Goal: Transaction & Acquisition: Purchase product/service

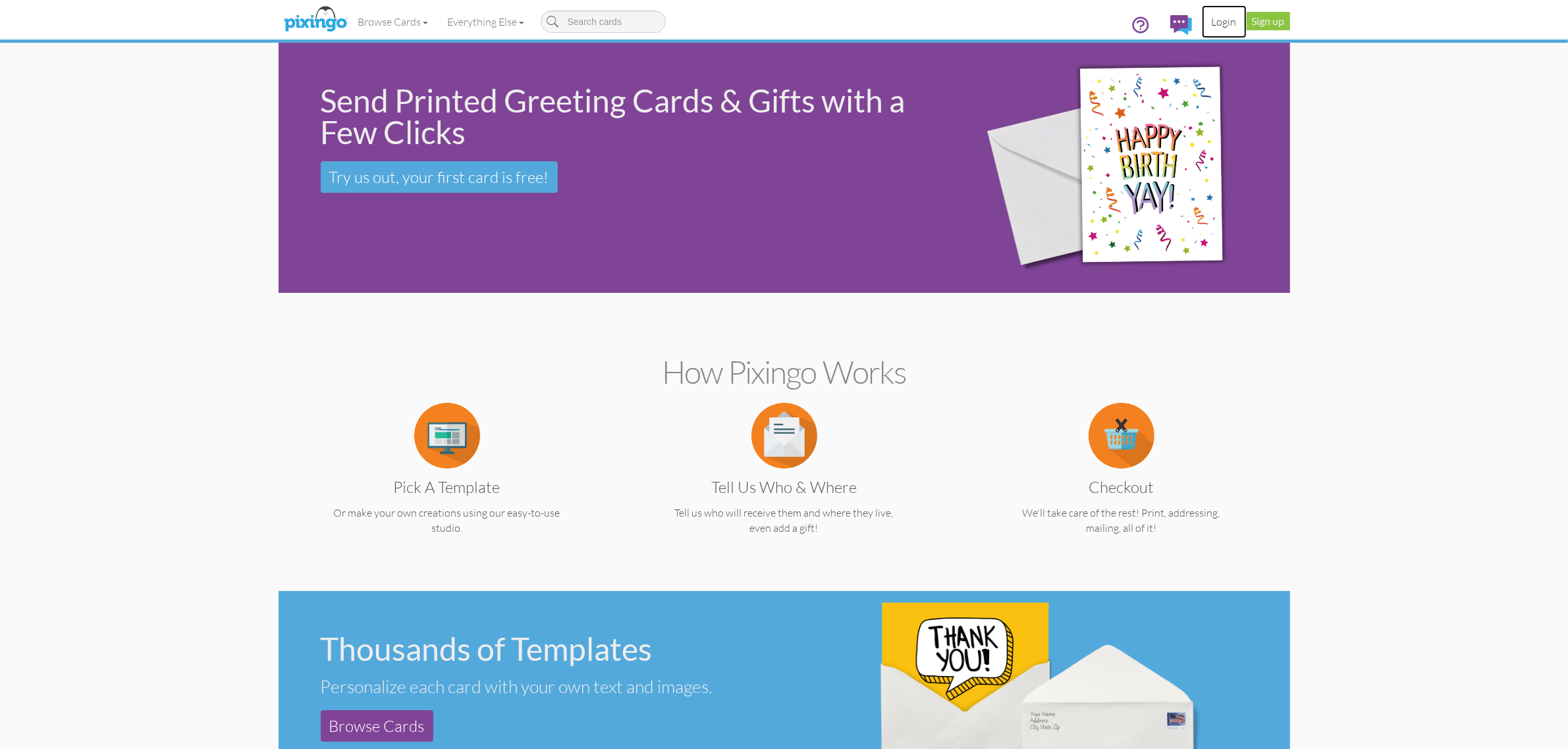
click at [1235, 27] on link "Login" at bounding box center [1224, 21] width 45 height 33
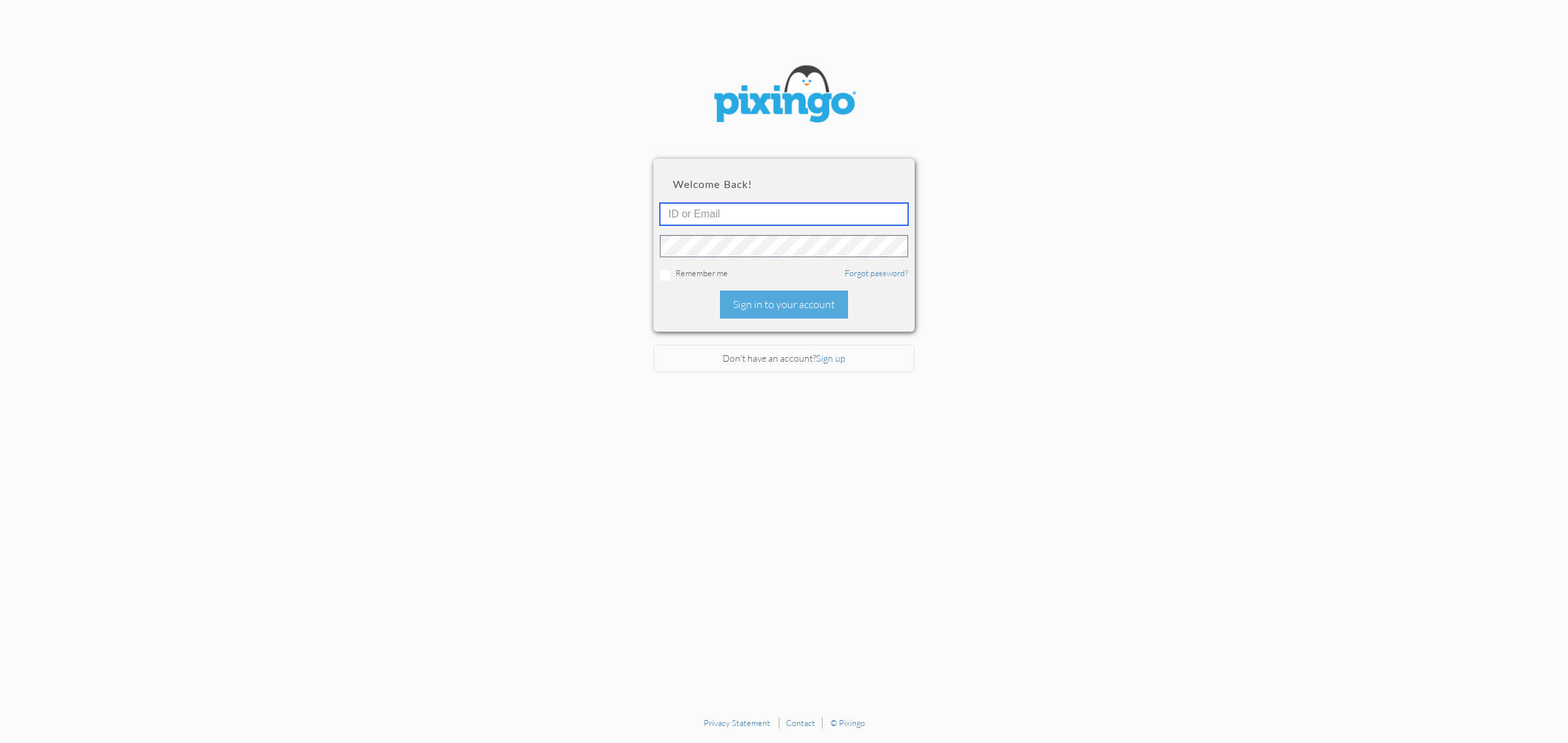
type input "[PERSON_NAME][EMAIL_ADDRESS][DOMAIN_NAME]"
click at [814, 298] on div "Sign in to your account" at bounding box center [784, 304] width 128 height 28
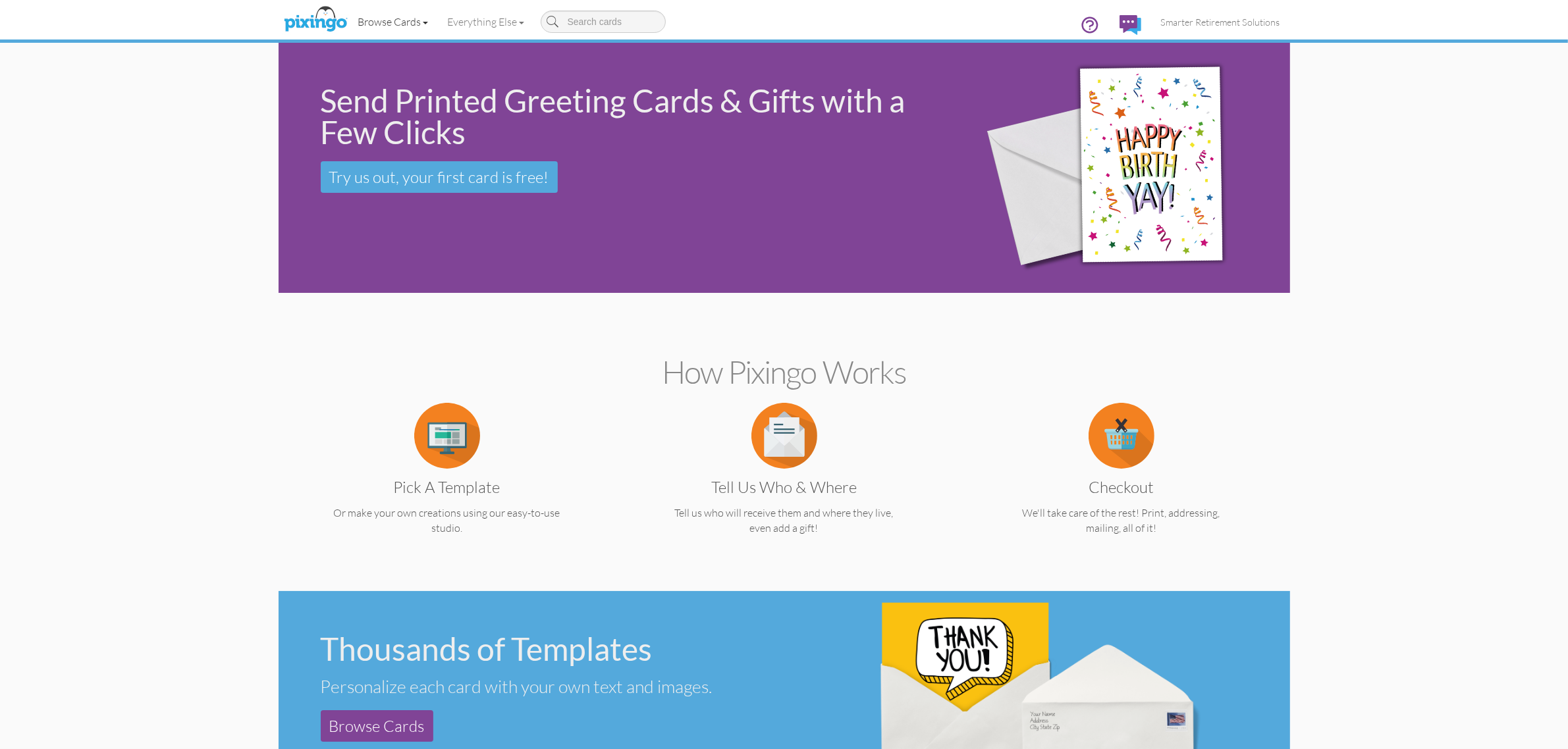
click at [382, 19] on link "Browse Cards" at bounding box center [393, 21] width 90 height 33
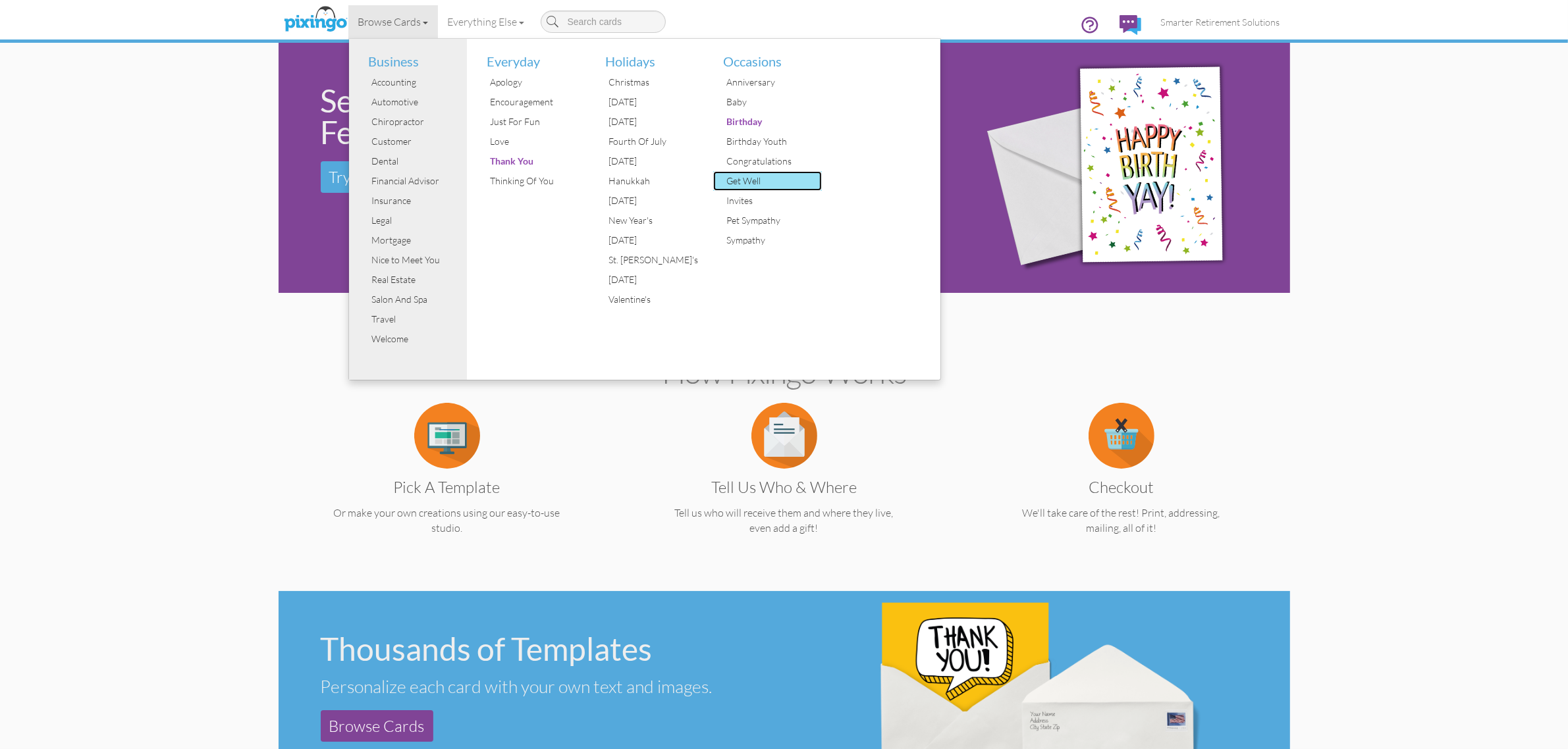
click at [742, 179] on div "Get Well" at bounding box center [771, 181] width 98 height 19
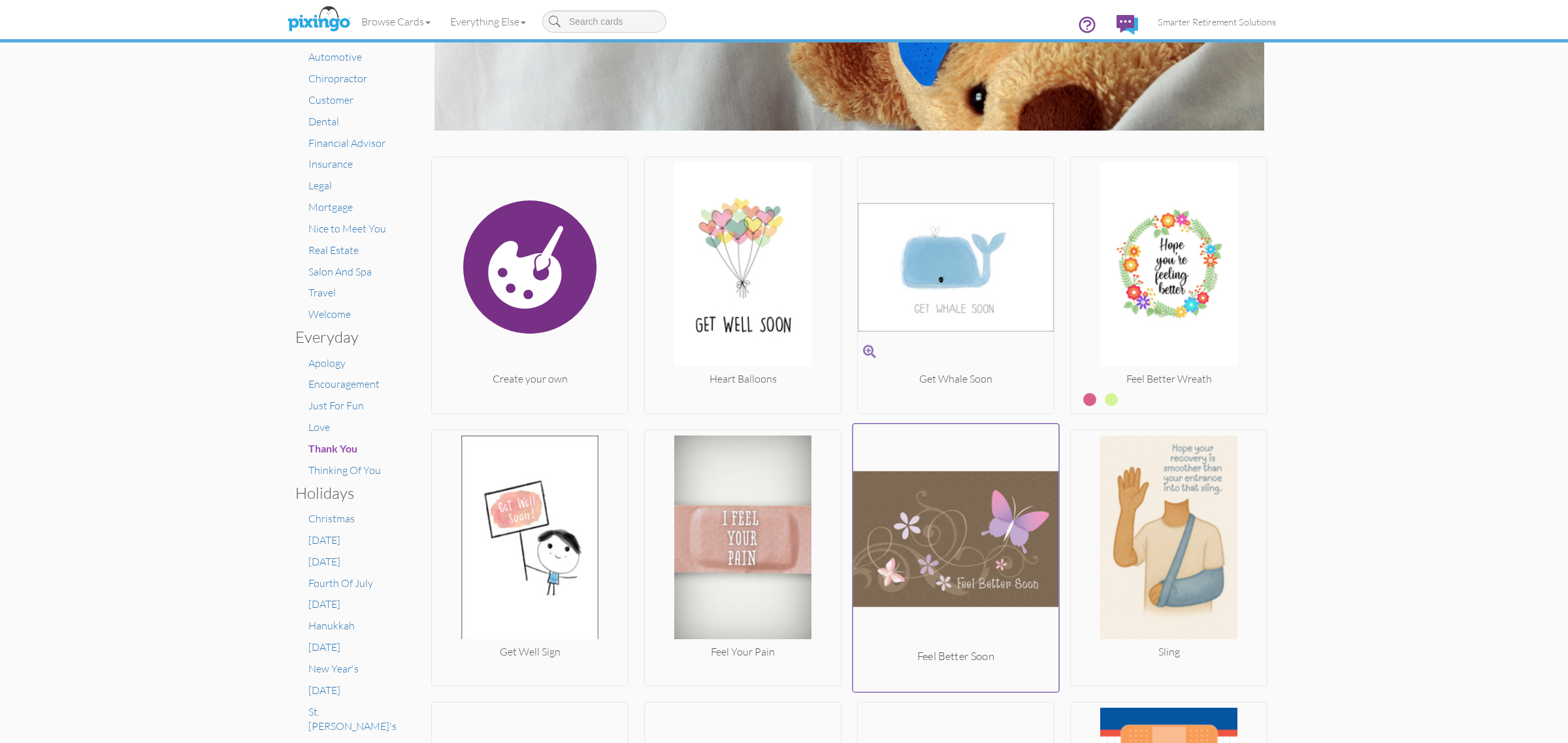
scroll to position [130, 0]
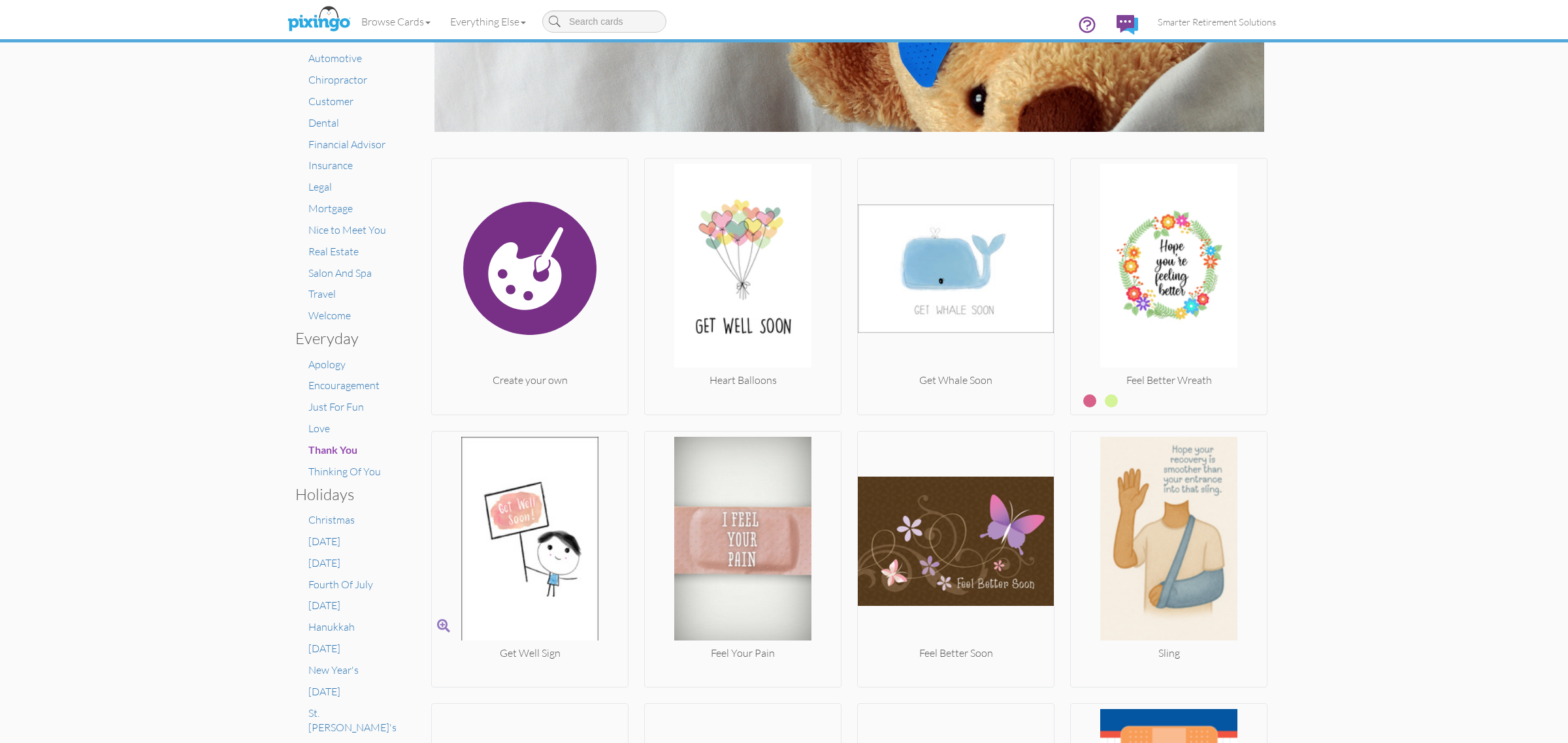
click at [546, 481] on img at bounding box center [529, 541] width 196 height 209
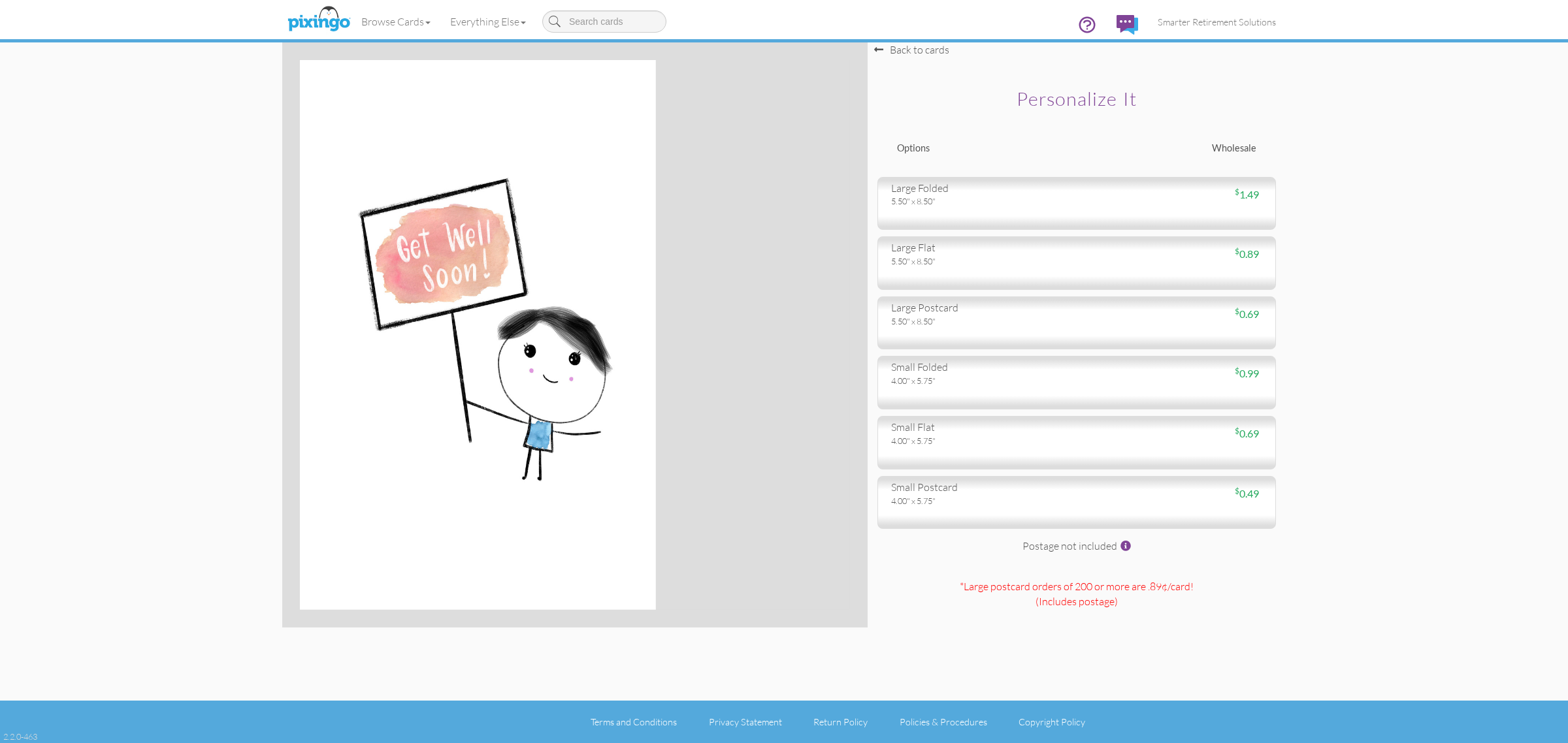
drag, startPoint x: 963, startPoint y: 207, endPoint x: 967, endPoint y: 214, distance: 8.1
click at [967, 211] on div "large folded 5.50" x 8.50" $ 1.49" at bounding box center [1076, 203] width 398 height 53
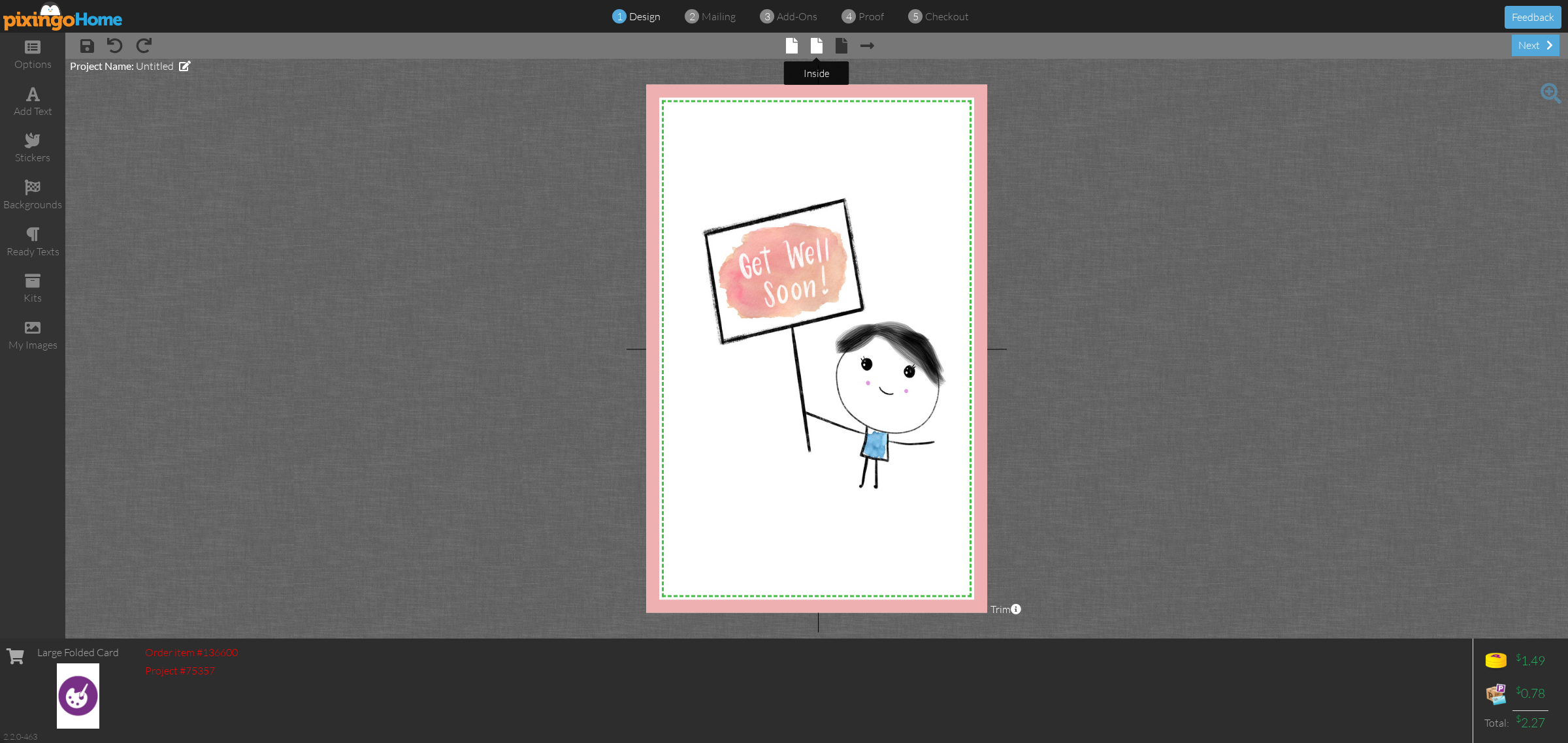
click at [817, 40] on span at bounding box center [816, 45] width 12 height 15
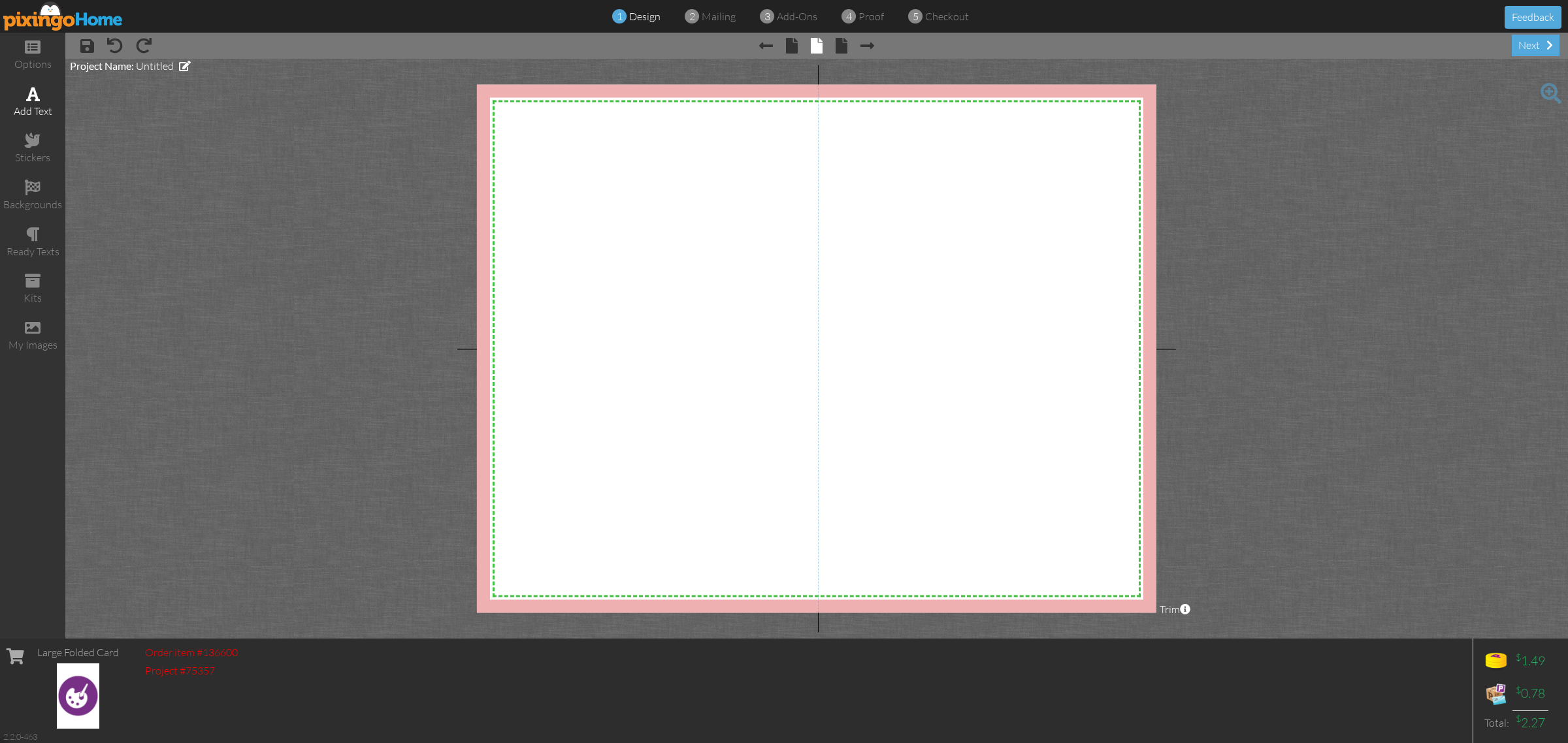
click at [29, 92] on span at bounding box center [33, 94] width 14 height 15
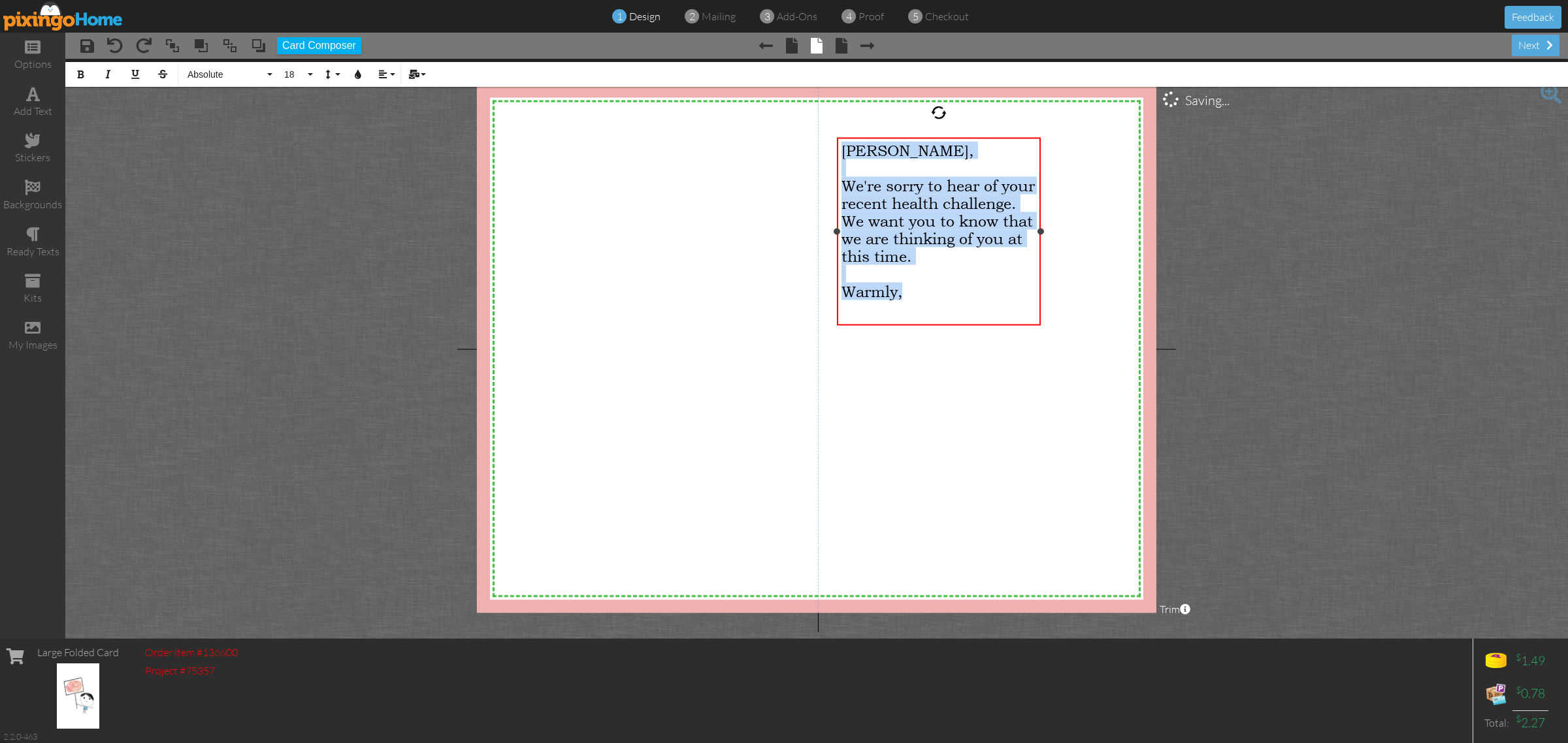
drag, startPoint x: 919, startPoint y: 291, endPoint x: 838, endPoint y: 157, distance: 156.6
click at [838, 157] on div "[PERSON_NAME], ​ We're sorry to hear of your recent health challenge. We want y…" at bounding box center [938, 229] width 204 height 185
copy div "[PERSON_NAME], ​ We're sorry to hear of your recent health challenge. We want y…"
drag, startPoint x: 909, startPoint y: 298, endPoint x: 838, endPoint y: 144, distance: 169.6
click at [837, 144] on div "[PERSON_NAME], ​ We're sorry to hear of your recent health challenge. We want y…" at bounding box center [938, 229] width 204 height 185
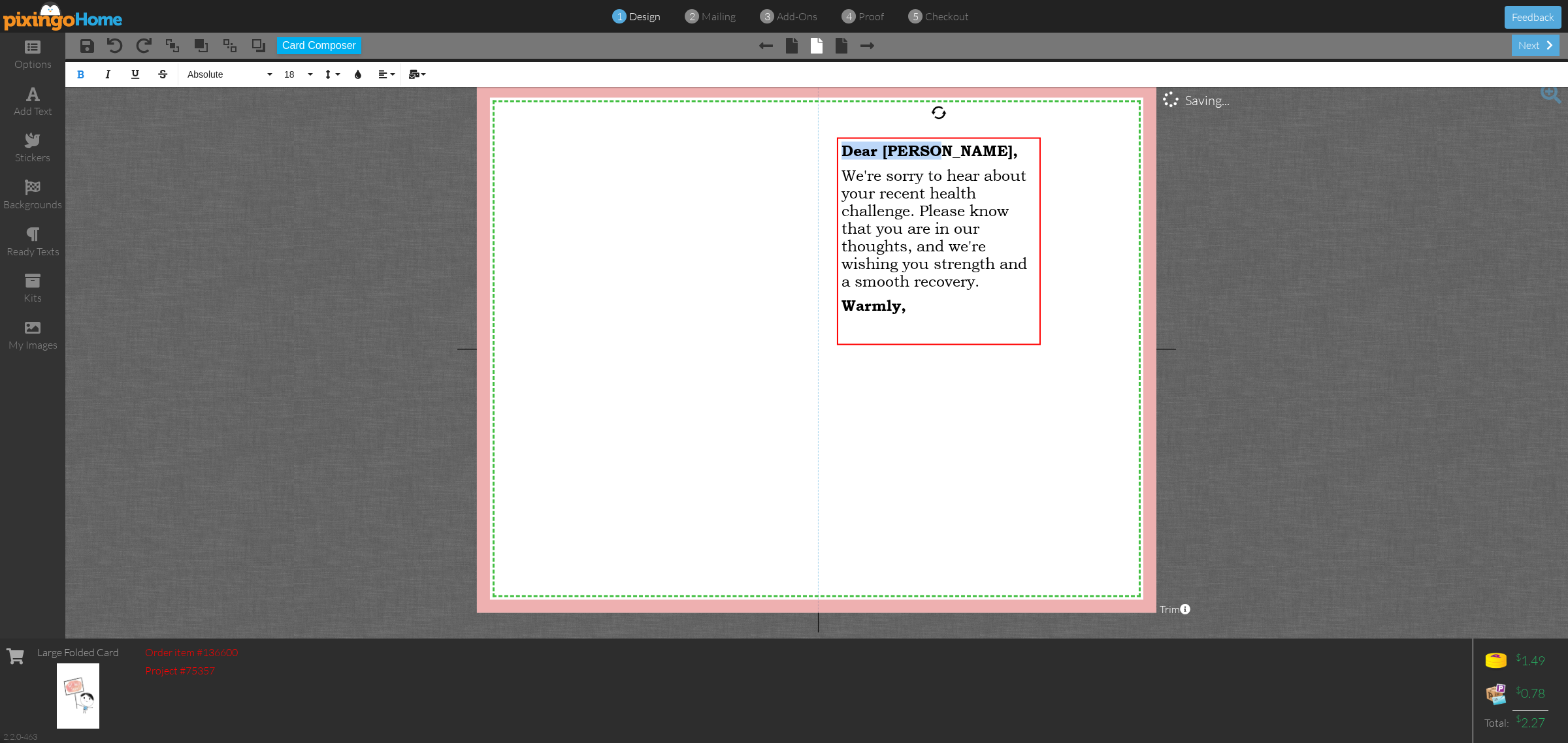
drag, startPoint x: 938, startPoint y: 148, endPoint x: 828, endPoint y: 144, distance: 110.1
click at [828, 144] on div "X X X X X X X X X X X X X X X X X X X X X X X X X X X X X X X X X X X X X X X X…" at bounding box center [816, 349] width 679 height 529
click at [842, 168] on span "We're sorry to hear about your recent health challenge. Please know that you ar…" at bounding box center [934, 228] width 185 height 124
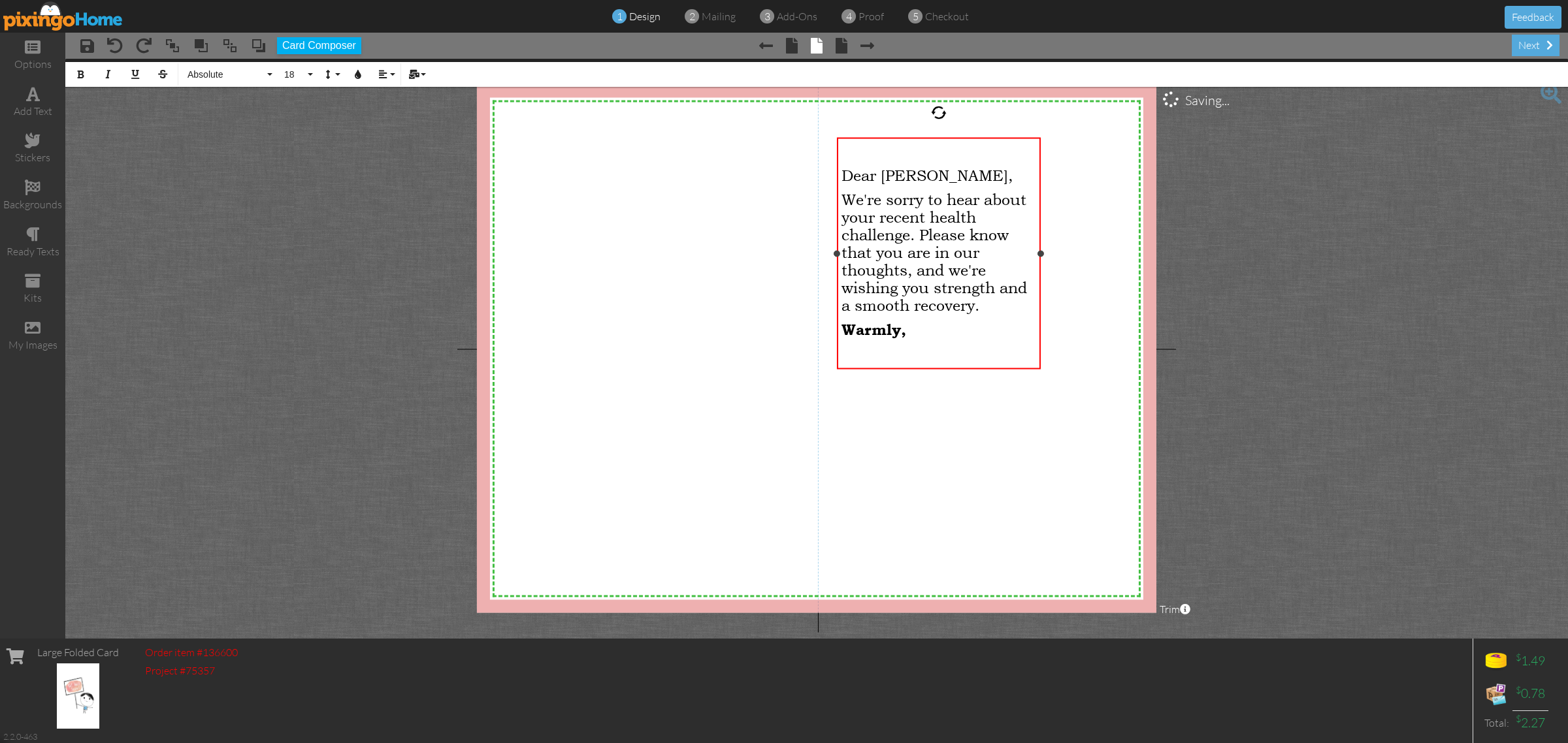
click at [991, 307] on p "We're sorry to hear about your recent health challenge. Please know that you ar…" at bounding box center [939, 252] width 195 height 124
drag, startPoint x: 898, startPoint y: 352, endPoint x: 838, endPoint y: 344, distance: 60.5
click at [838, 344] on div "​ Dear [PERSON_NAME], We're sorry to hear about your recent health challenge. P…" at bounding box center [938, 261] width 204 height 247
click at [841, 322] on span "We're sorry to hear about your recent health challenge. Please know that you ar…" at bounding box center [934, 261] width 185 height 141
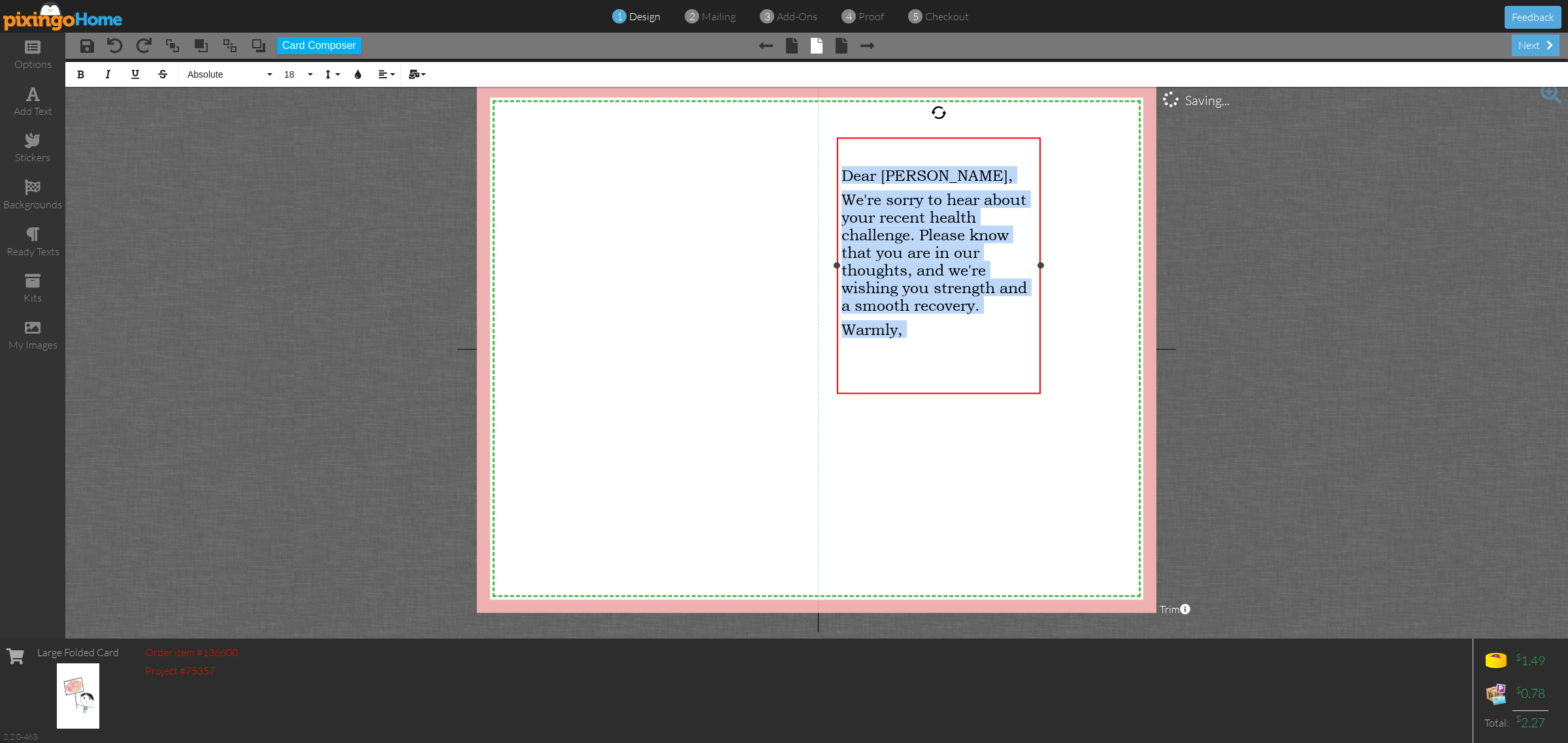
drag, startPoint x: 843, startPoint y: 170, endPoint x: 991, endPoint y: 356, distance: 237.7
click at [993, 359] on div "​ Dear [PERSON_NAME], We're sorry to hear about your recent health challenge. P…" at bounding box center [939, 265] width 195 height 245
click at [303, 70] on span "18" at bounding box center [294, 74] width 22 height 11
click at [303, 215] on link "22" at bounding box center [299, 216] width 43 height 19
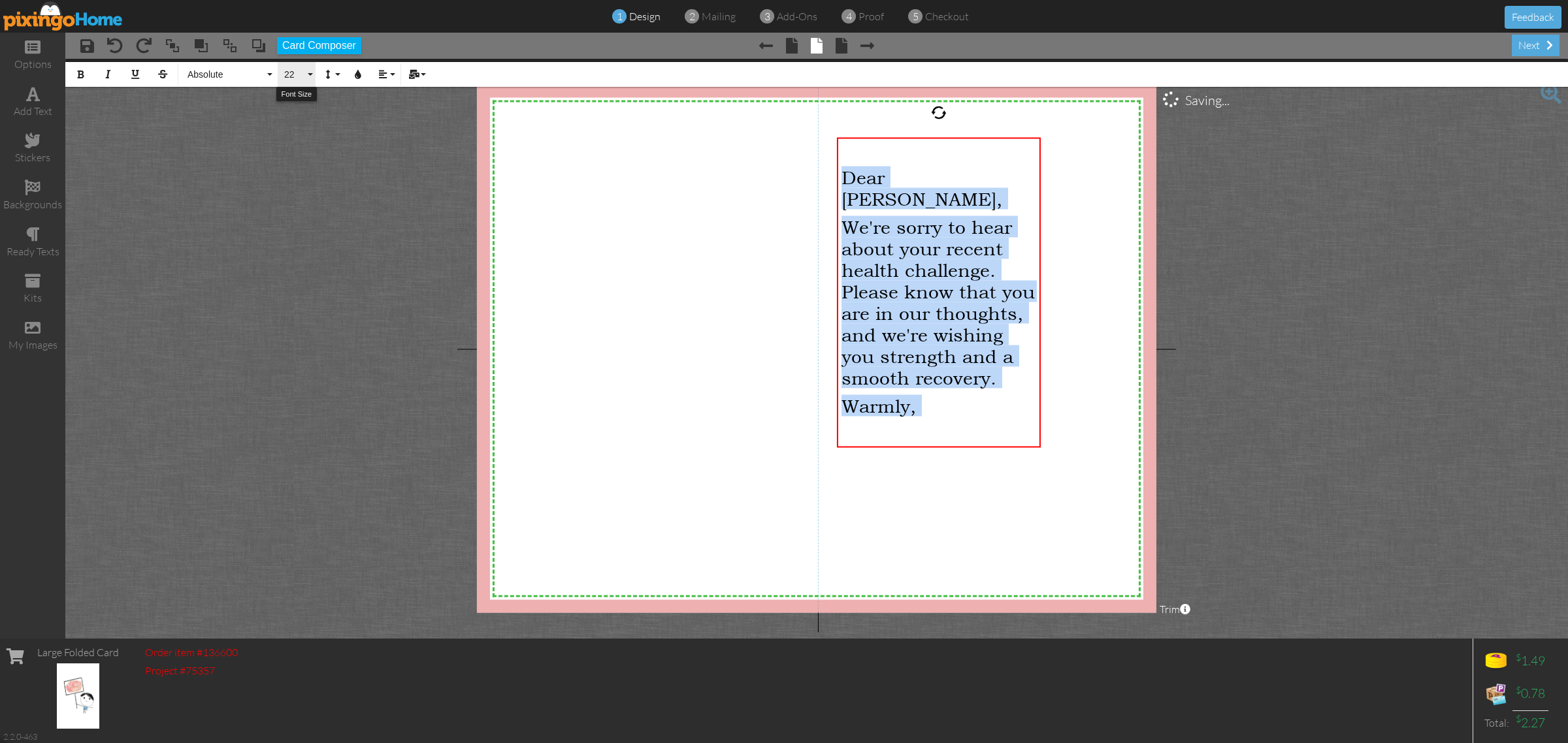
click at [289, 75] on span "22" at bounding box center [294, 74] width 22 height 11
click at [314, 194] on link "24" at bounding box center [299, 196] width 43 height 19
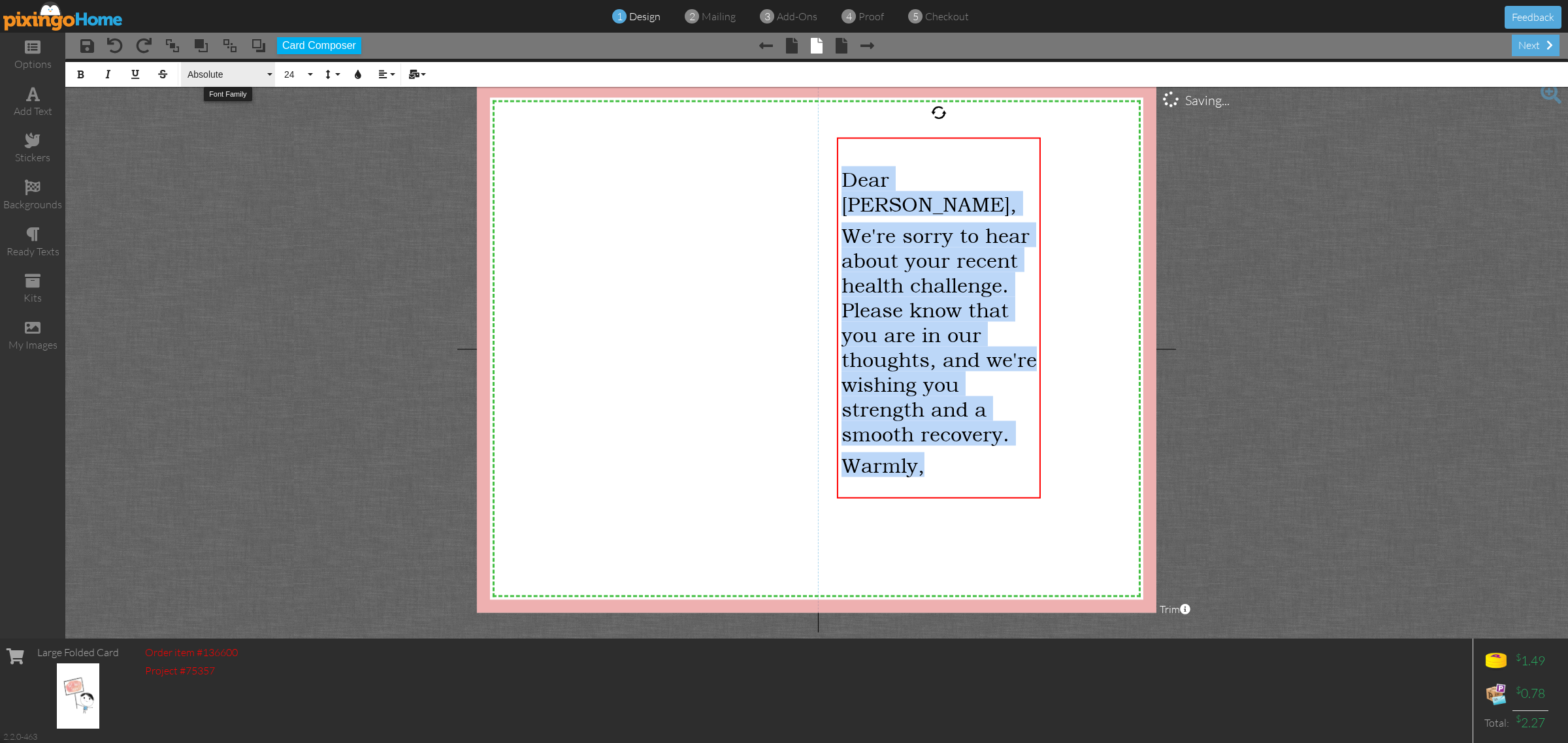
click at [225, 71] on span "Absolute" at bounding box center [225, 74] width 78 height 11
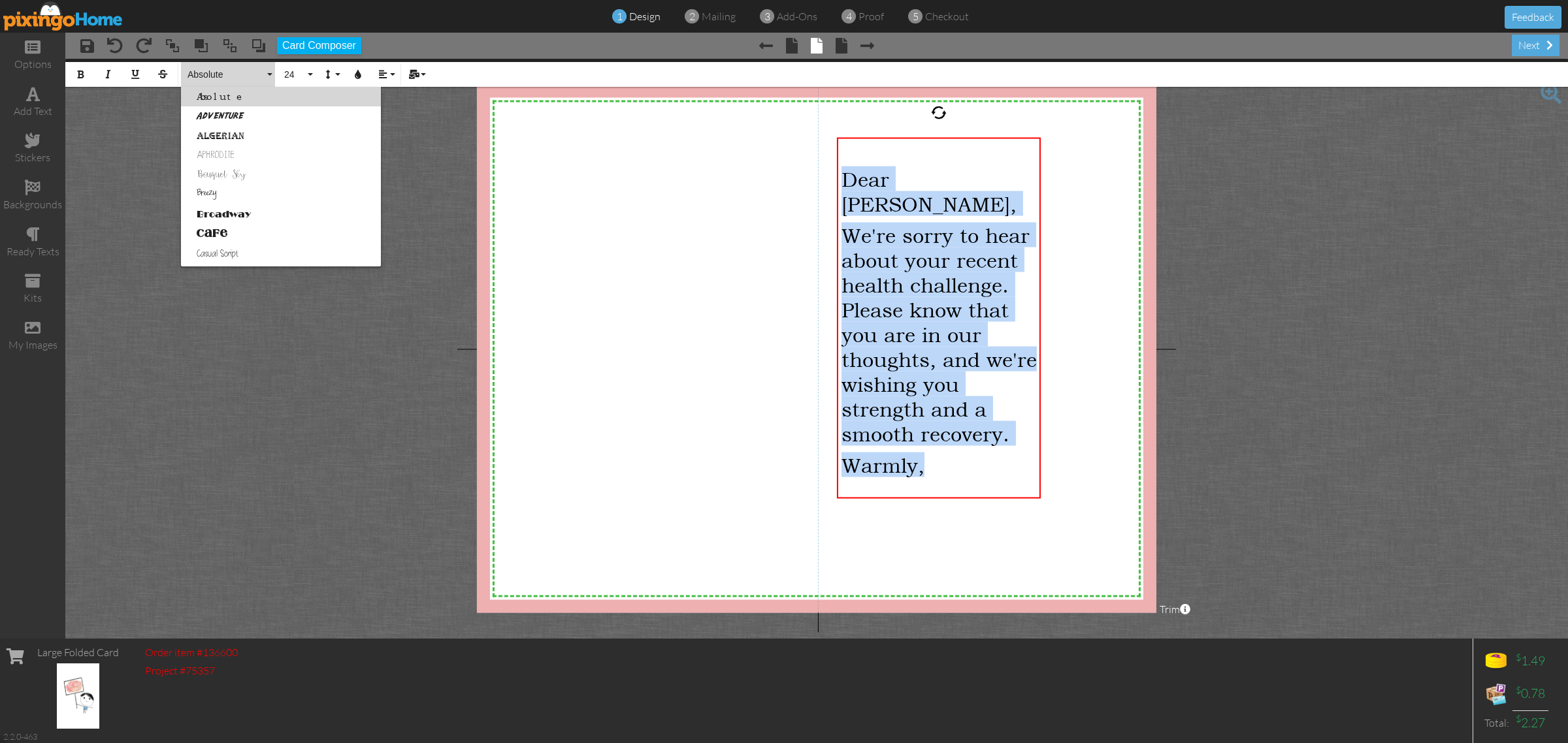
click at [268, 246] on link "Casual Script" at bounding box center [280, 253] width 200 height 19
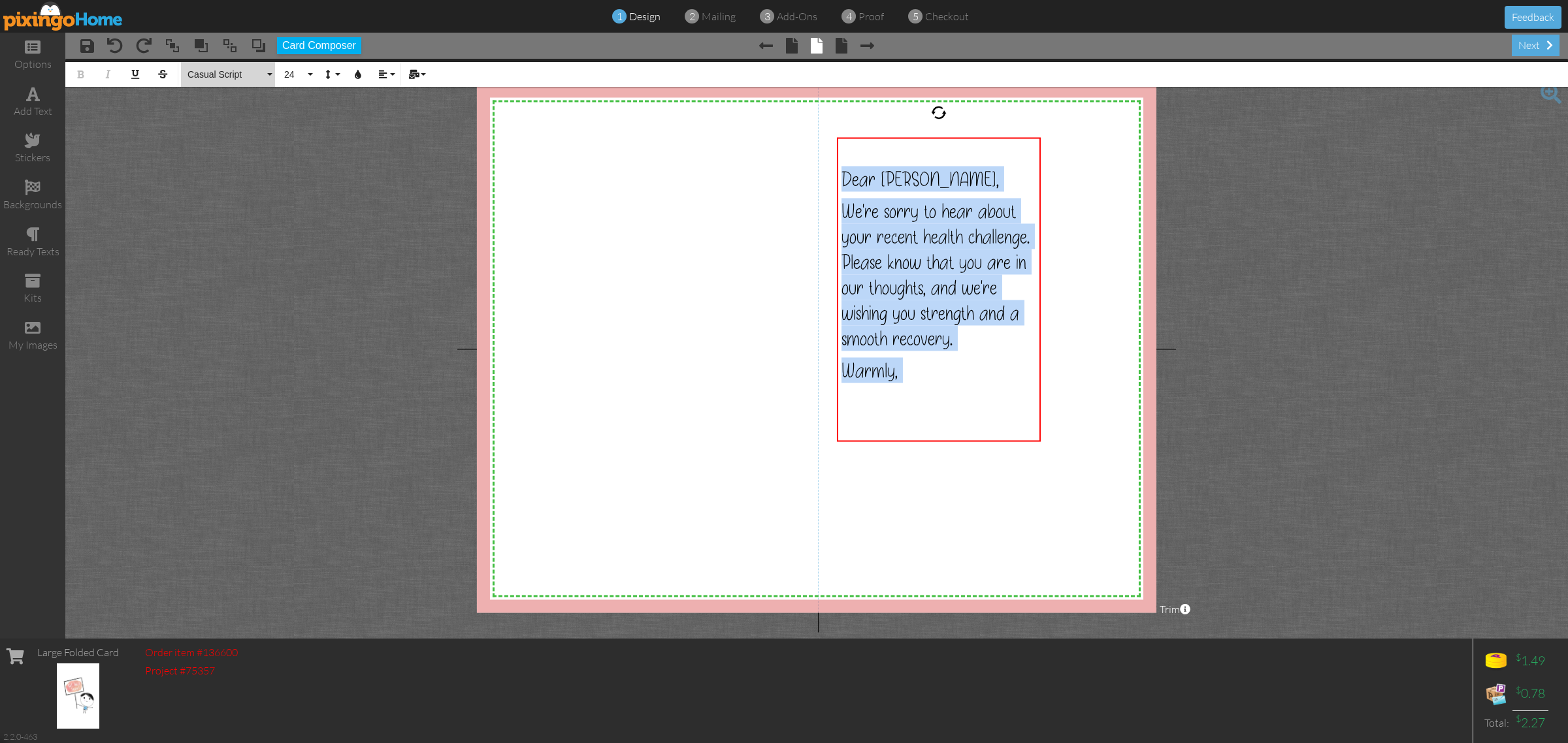
click at [215, 75] on span "Casual Script" at bounding box center [225, 74] width 78 height 11
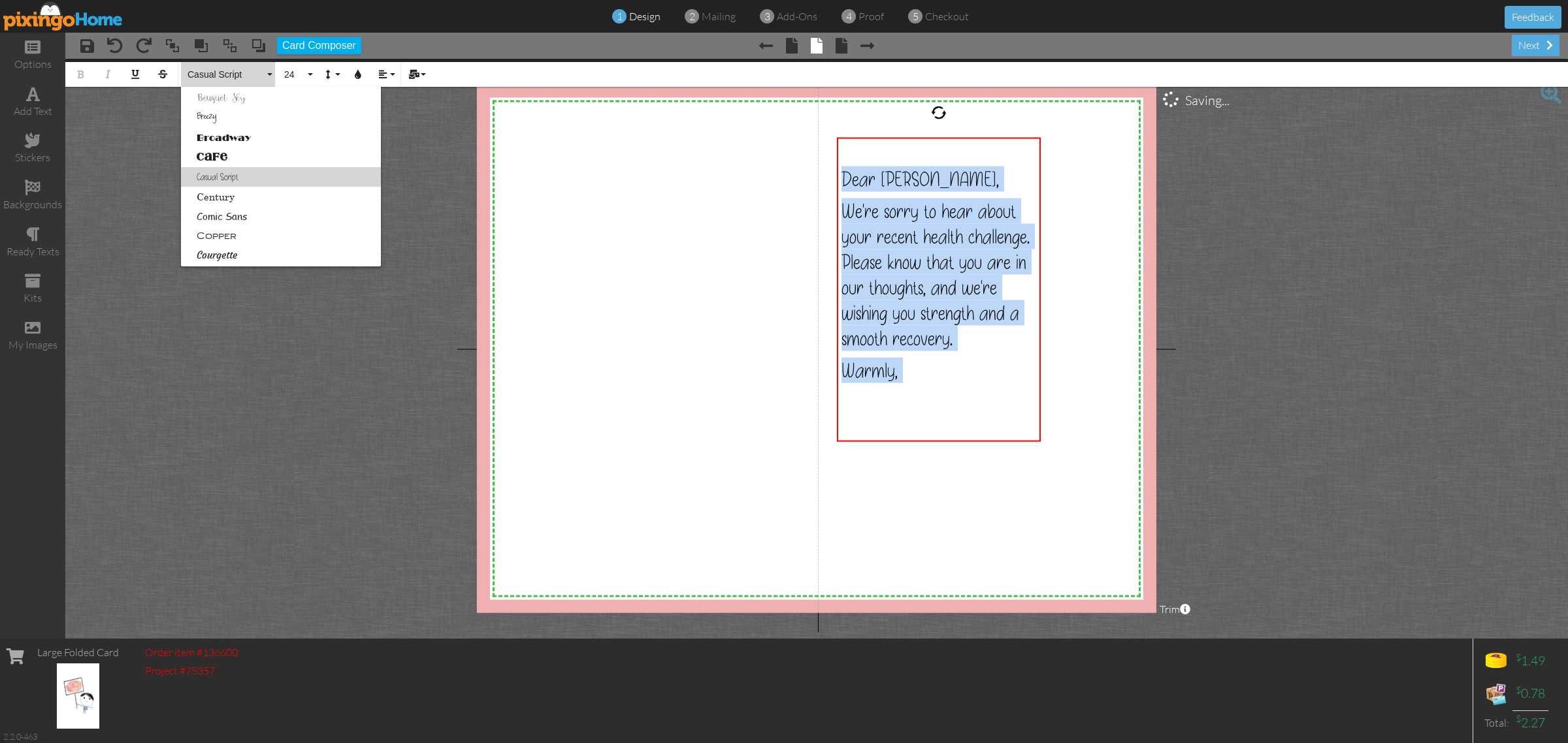
click at [226, 119] on link "Breezy" at bounding box center [280, 118] width 200 height 19
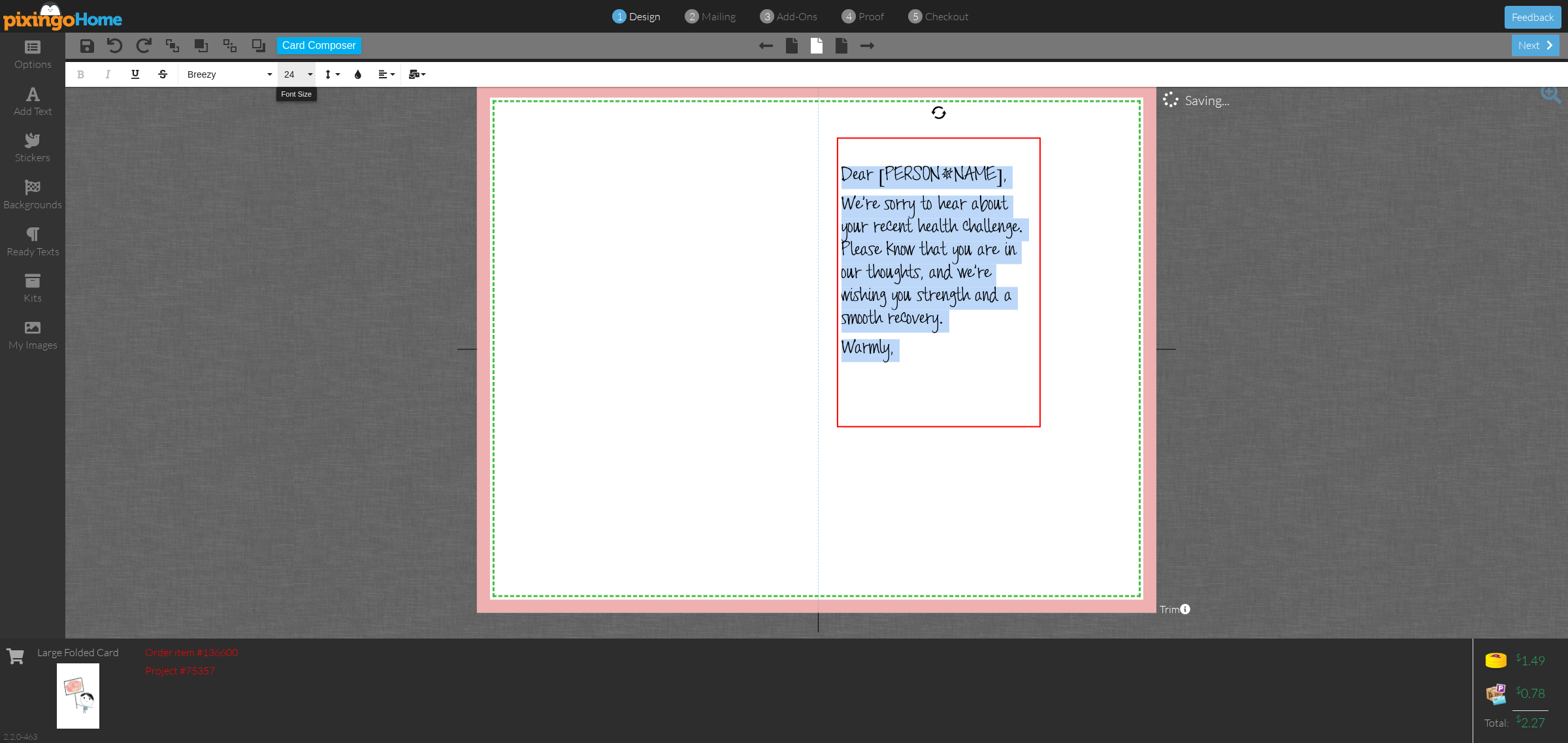
click at [307, 72] on button "24" at bounding box center [296, 74] width 38 height 25
click at [310, 200] on link "30" at bounding box center [299, 196] width 43 height 19
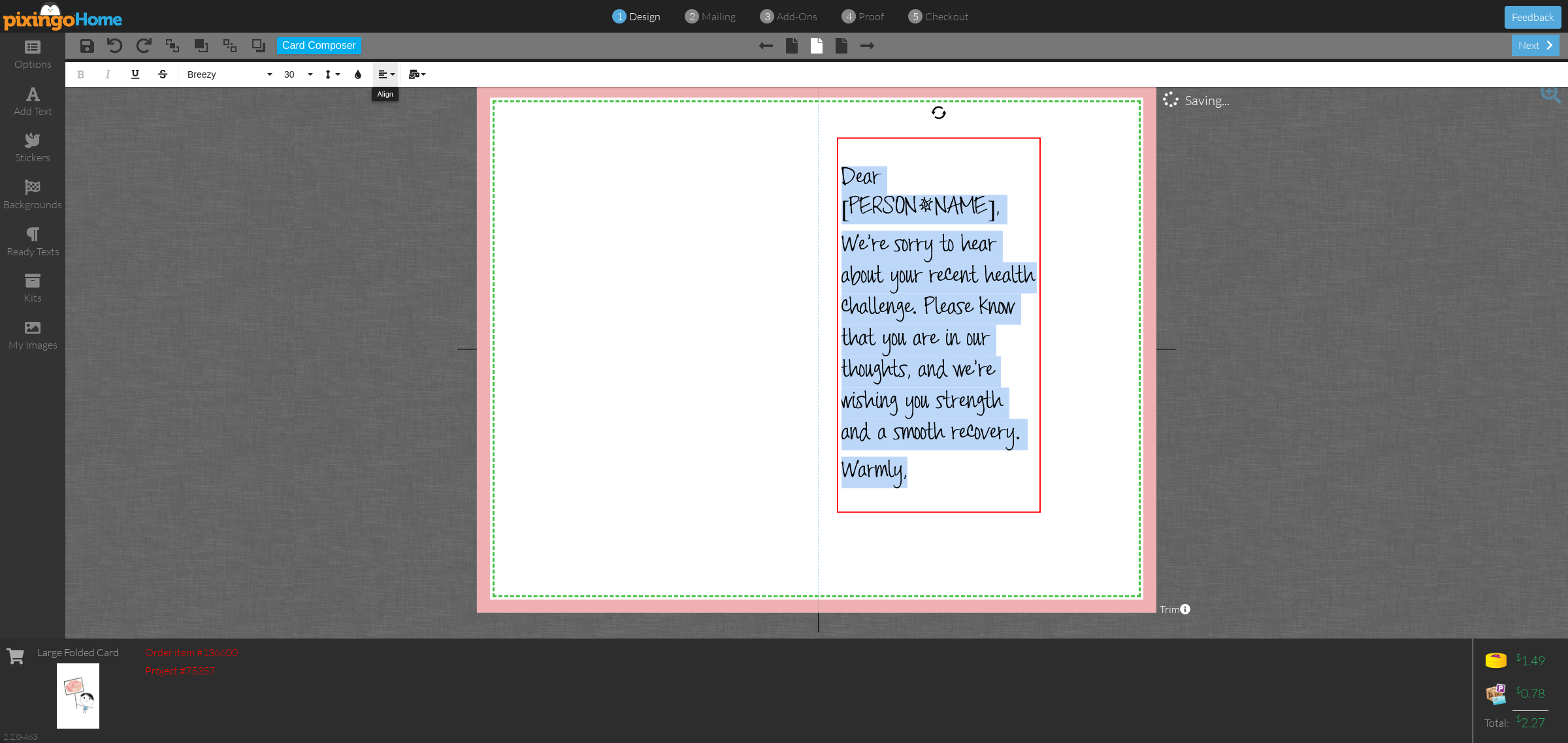
click at [383, 71] on icon "button" at bounding box center [382, 73] width 9 height 9
click at [392, 122] on icon at bounding box center [392, 123] width 9 height 10
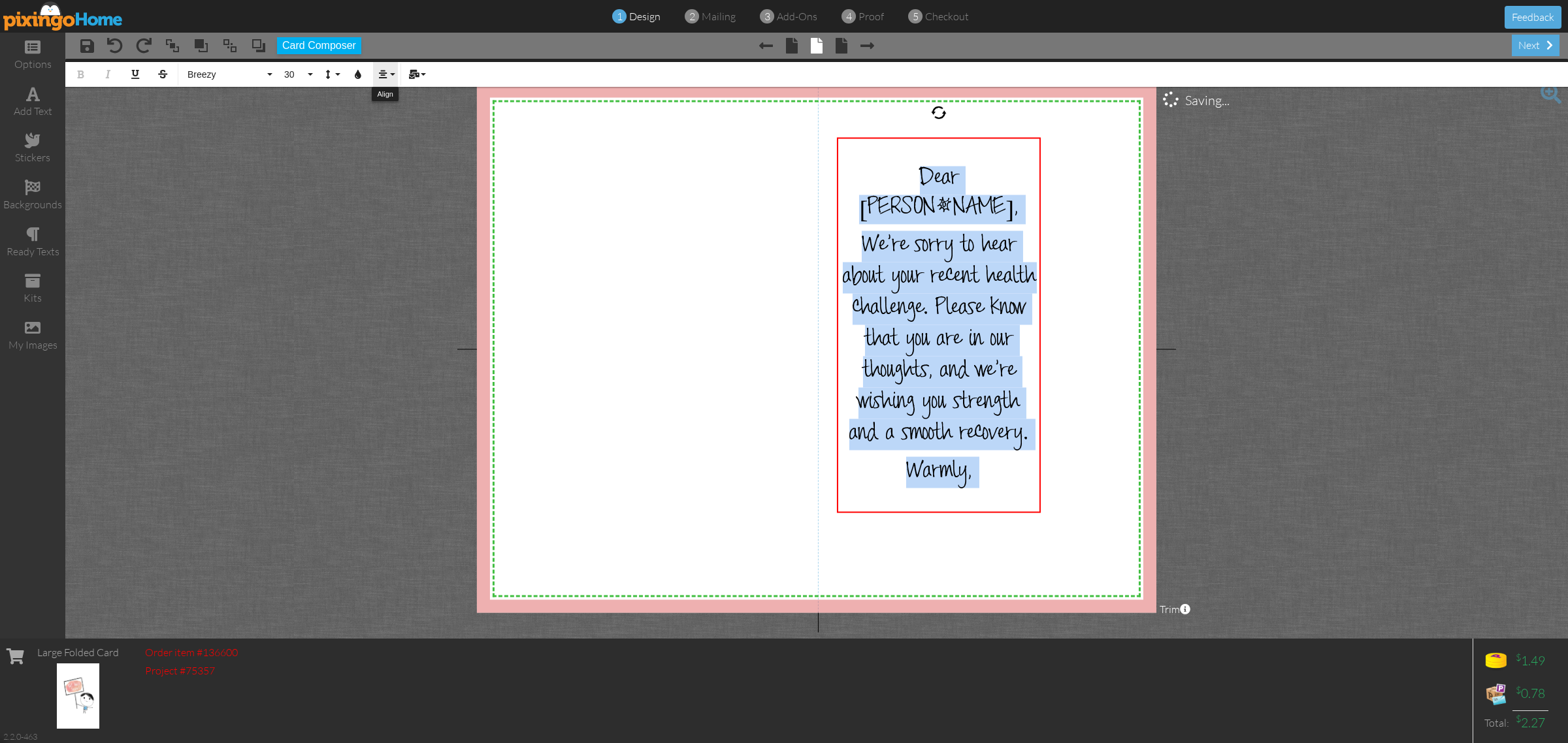
click at [383, 71] on icon "button" at bounding box center [382, 73] width 9 height 9
click at [395, 151] on icon at bounding box center [392, 149] width 9 height 10
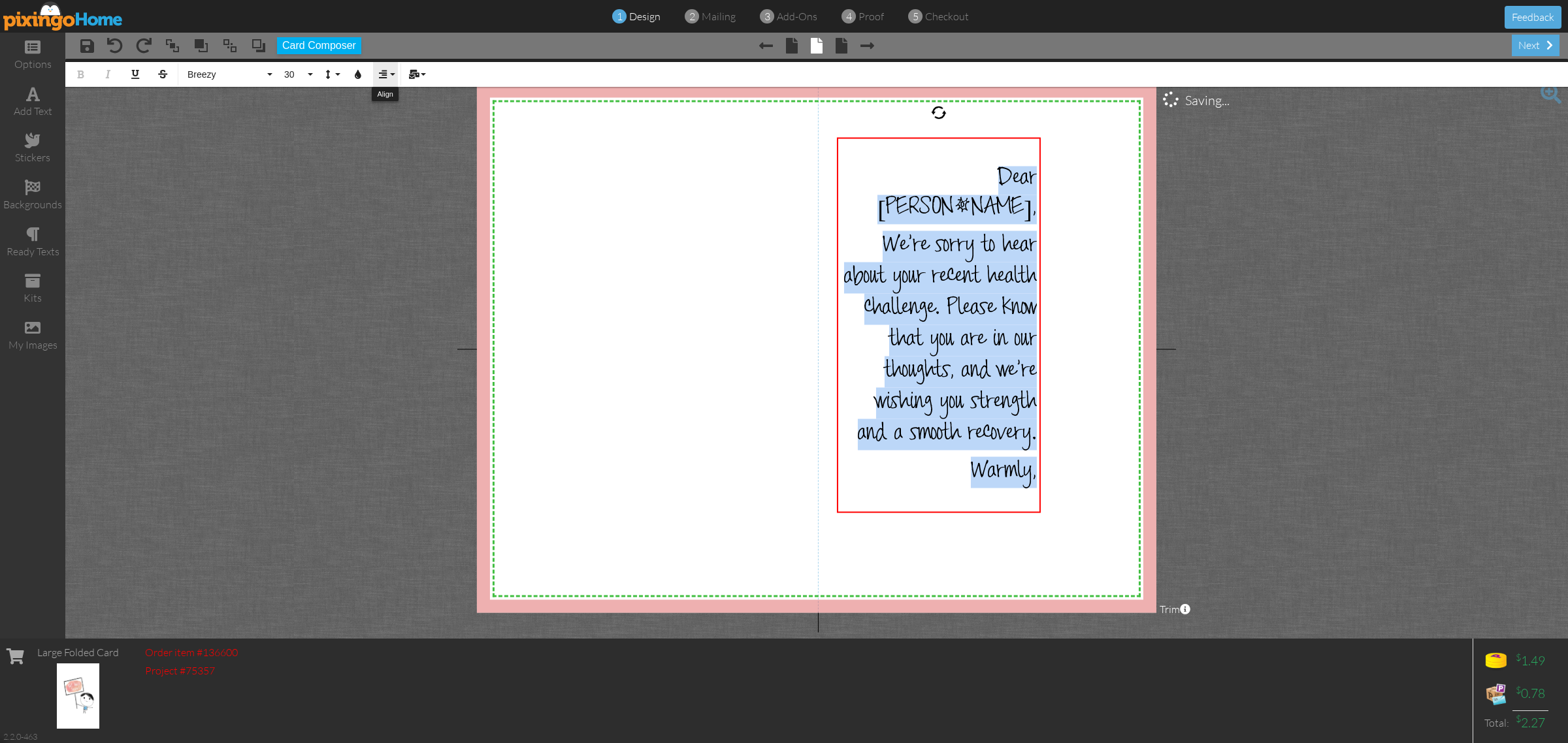
click at [386, 75] on icon "button" at bounding box center [382, 73] width 9 height 9
click at [389, 95] on icon at bounding box center [392, 97] width 9 height 10
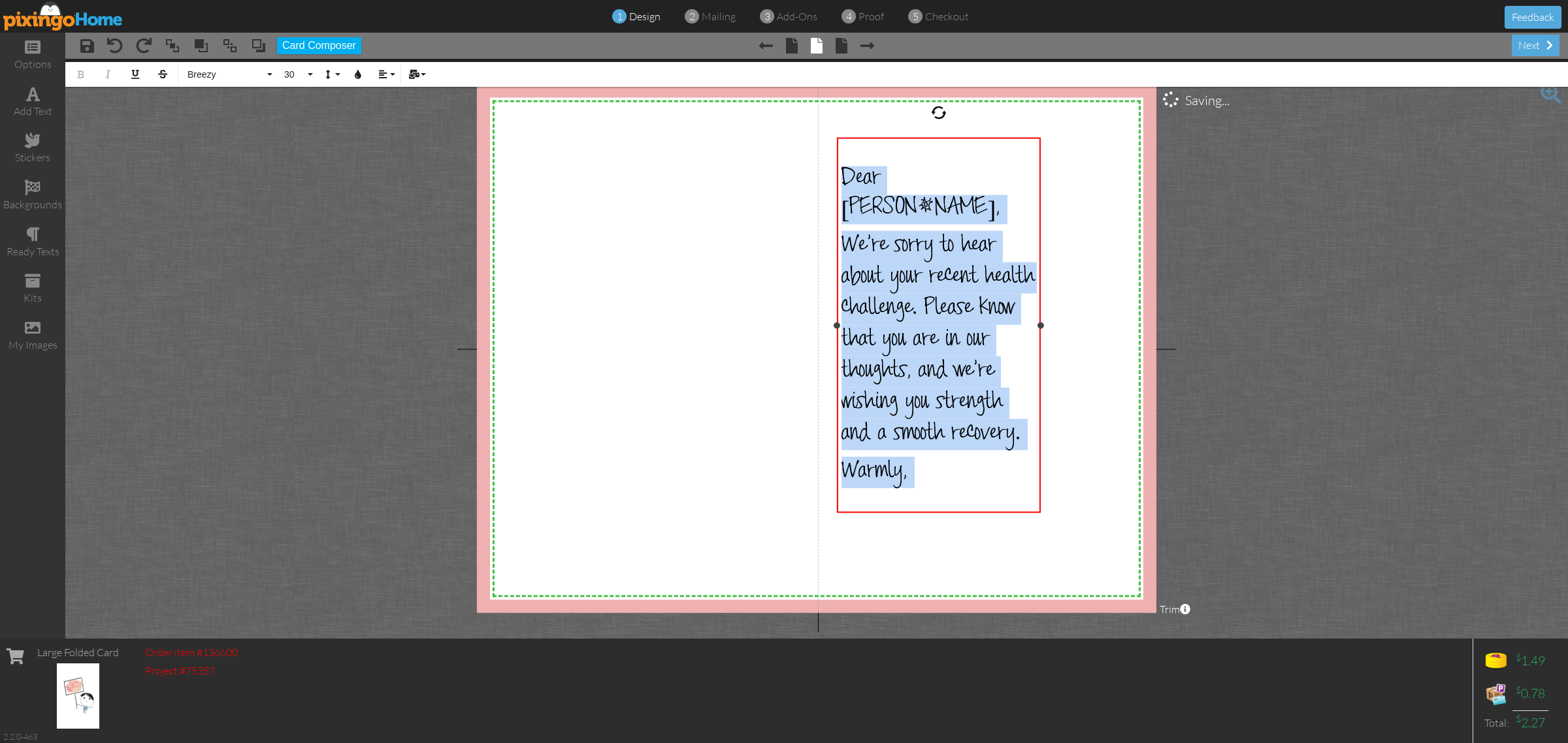
click at [936, 457] on p "Warmly," at bounding box center [939, 472] width 195 height 31
click at [905, 460] on span "Warmly," at bounding box center [874, 474] width 66 height 29
click at [941, 457] on p "Warmly," at bounding box center [939, 472] width 195 height 31
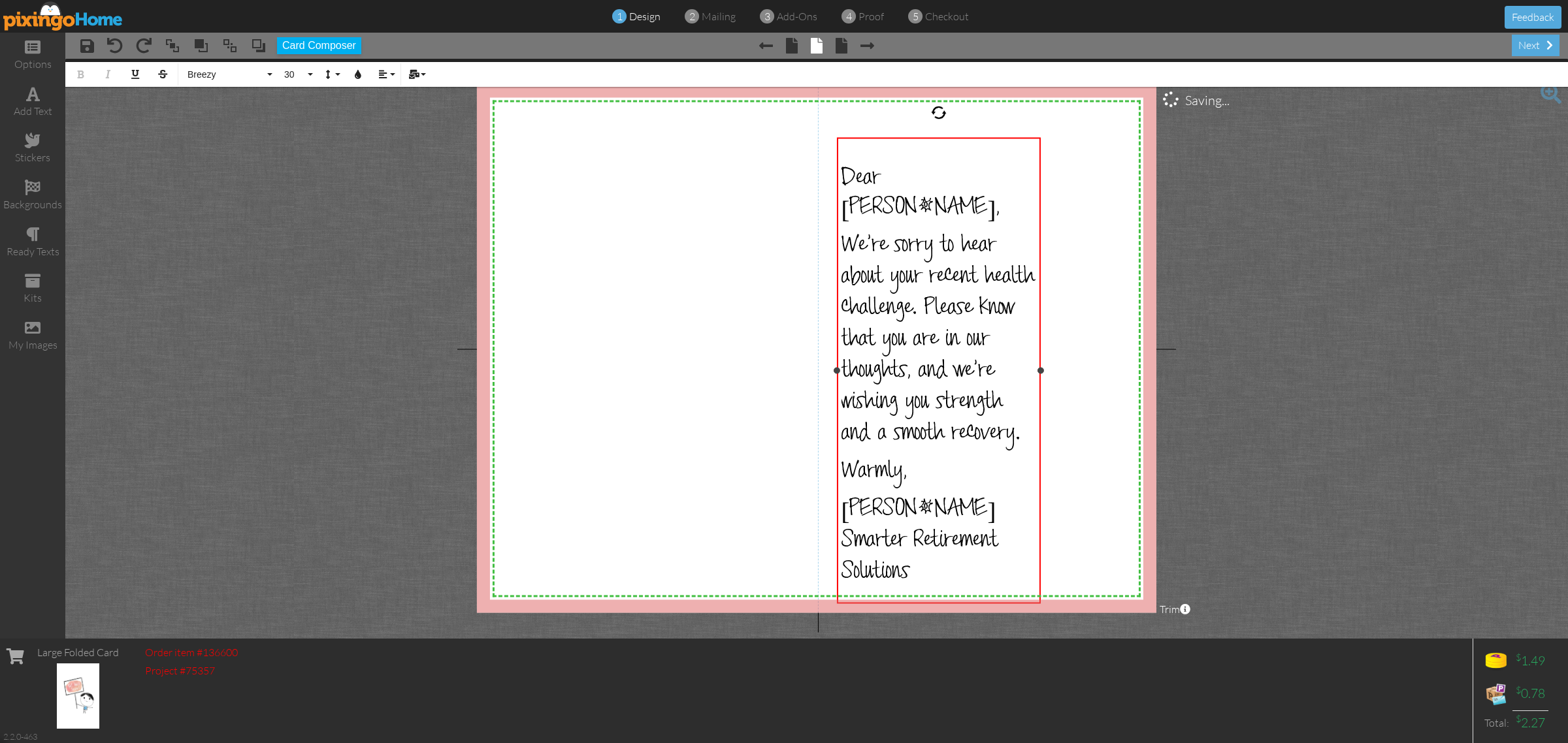
click at [843, 529] on span "Smarter Retirement Solutions" at bounding box center [920, 559] width 157 height 60
click at [842, 498] on span "[PERSON_NAME]" at bounding box center [919, 512] width 155 height 29
click at [842, 564] on span "Smarter Retirement Solutions" at bounding box center [920, 595] width 157 height 62
click at [1533, 49] on div "next" at bounding box center [1534, 45] width 47 height 21
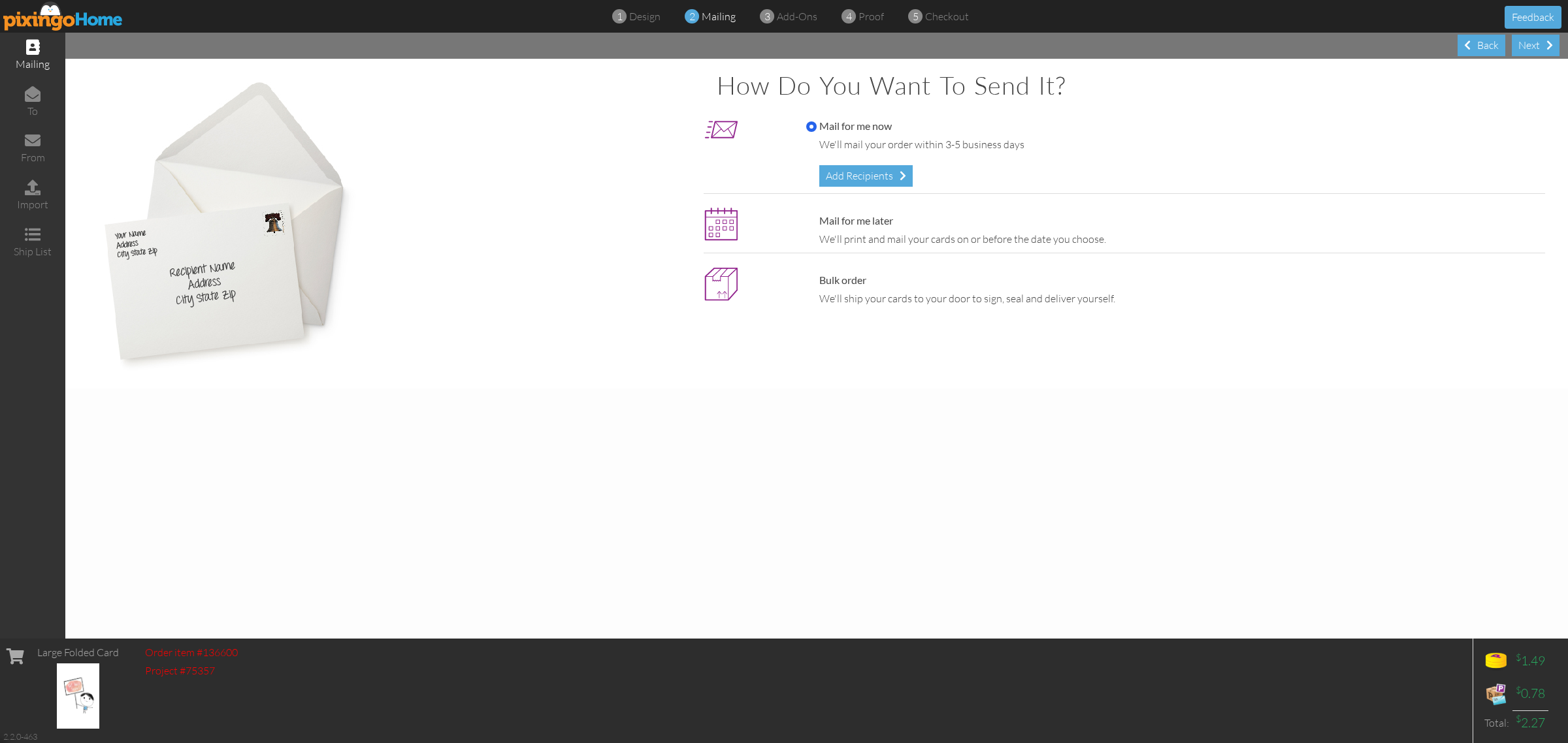
drag, startPoint x: 873, startPoint y: 181, endPoint x: 211, endPoint y: 1, distance: 686.0
click at [873, 180] on div "Add Recipients" at bounding box center [866, 176] width 94 height 21
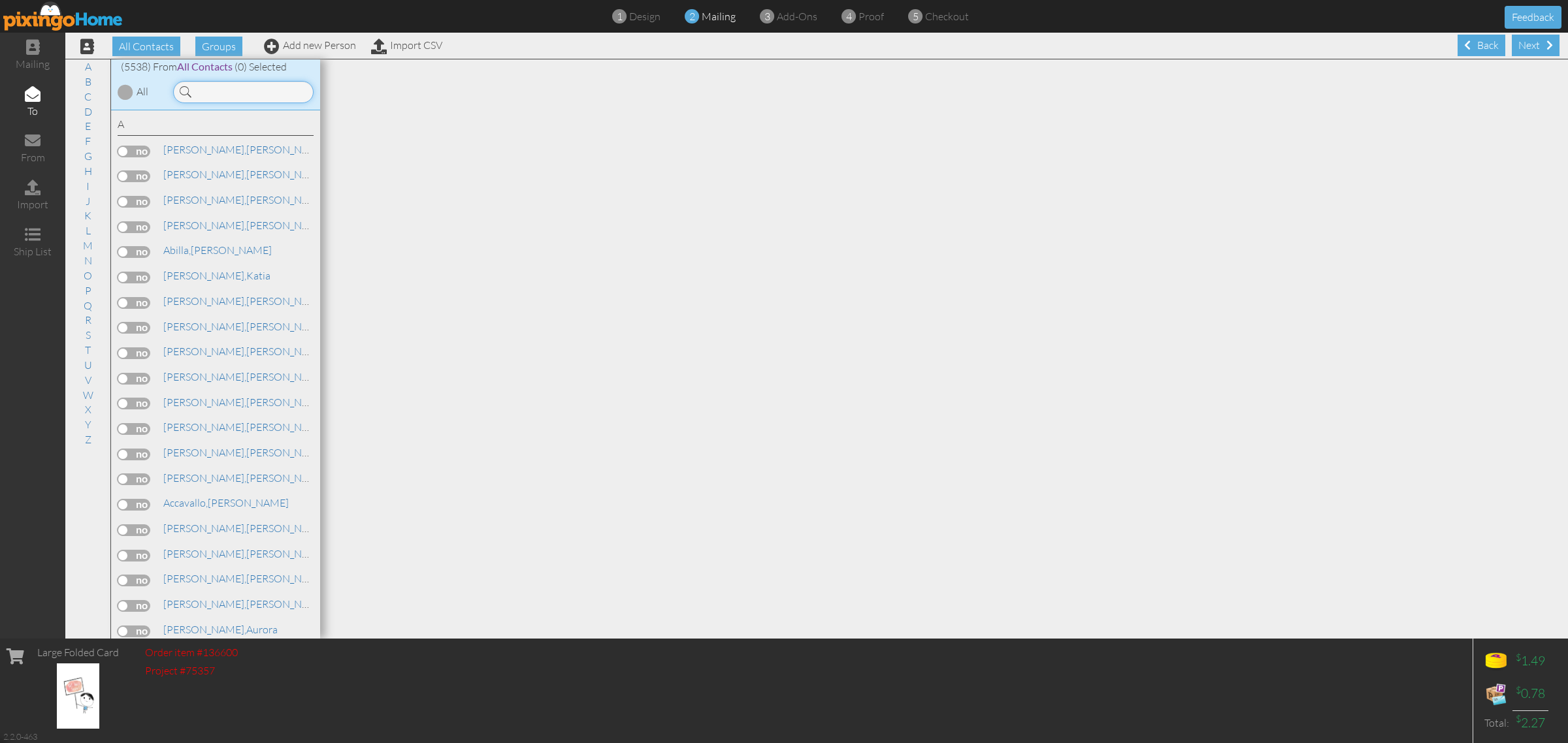
click at [248, 87] on input at bounding box center [242, 92] width 140 height 22
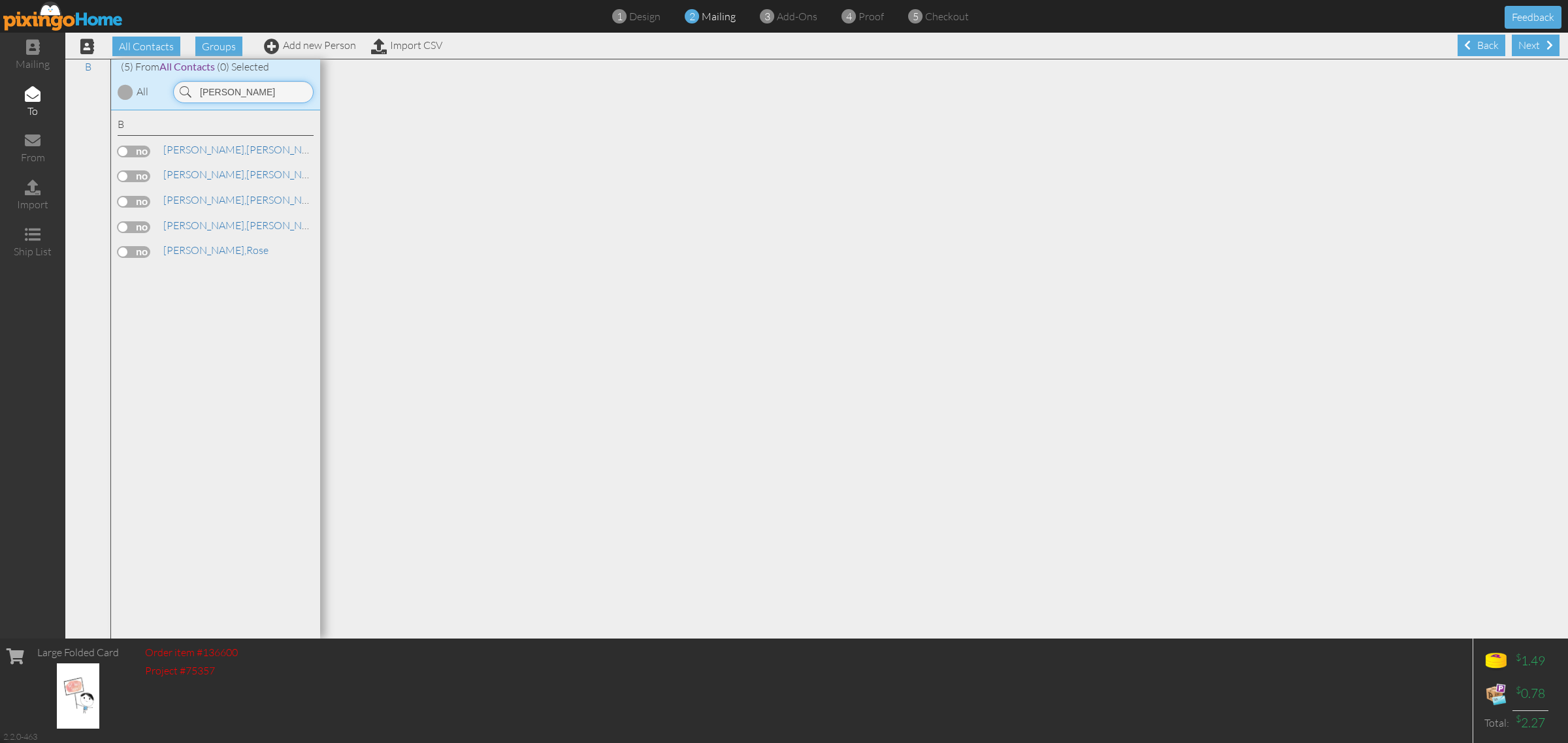
scroll to position [1, 0]
type input "[PERSON_NAME]"
drag, startPoint x: 128, startPoint y: 153, endPoint x: 119, endPoint y: 150, distance: 9.5
click at [126, 152] on label at bounding box center [134, 151] width 33 height 12
click at [0, 0] on input "checkbox" at bounding box center [0, 0] width 0 height 0
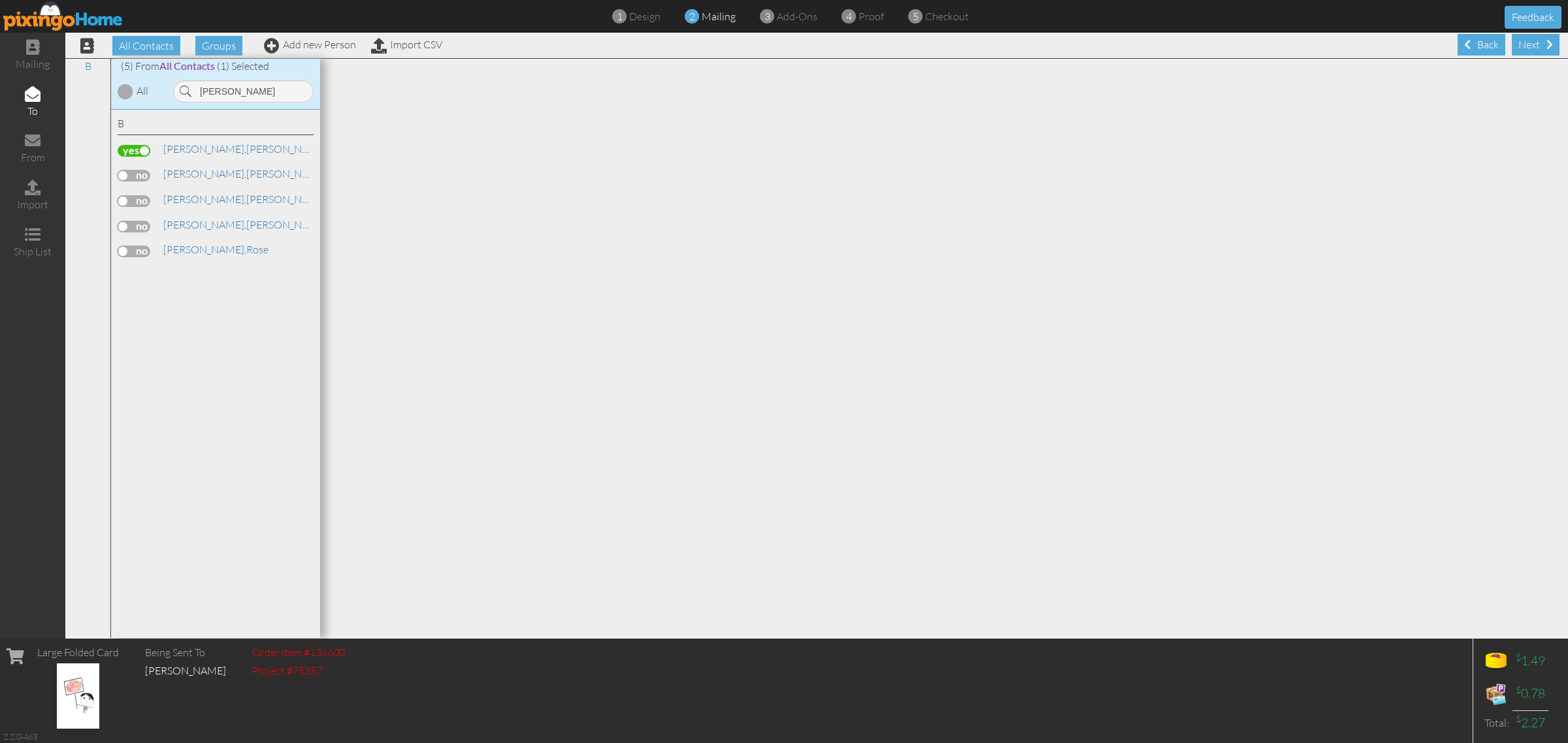
click at [1546, 41] on span at bounding box center [1549, 44] width 7 height 11
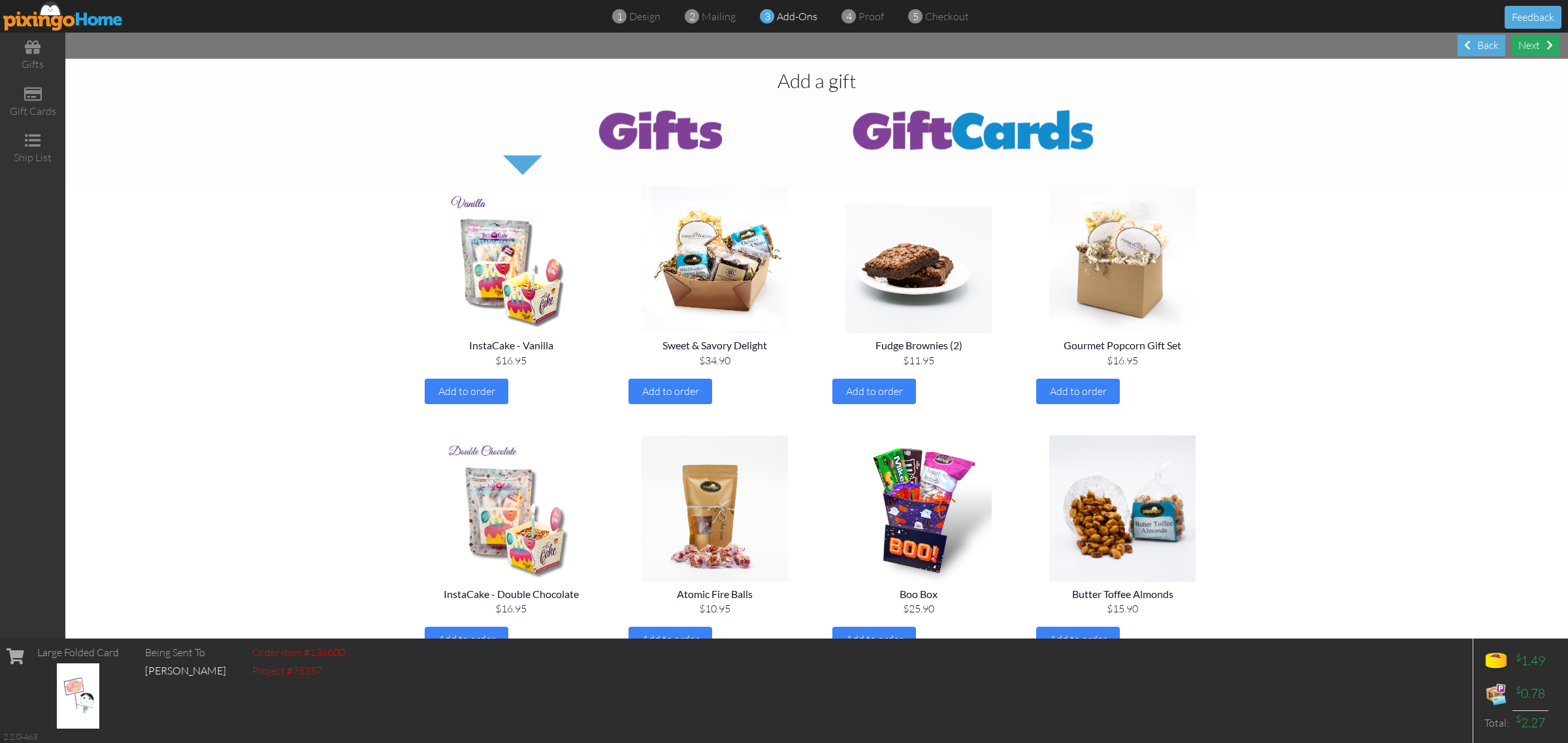
click at [1536, 46] on div "Next" at bounding box center [1534, 45] width 47 height 21
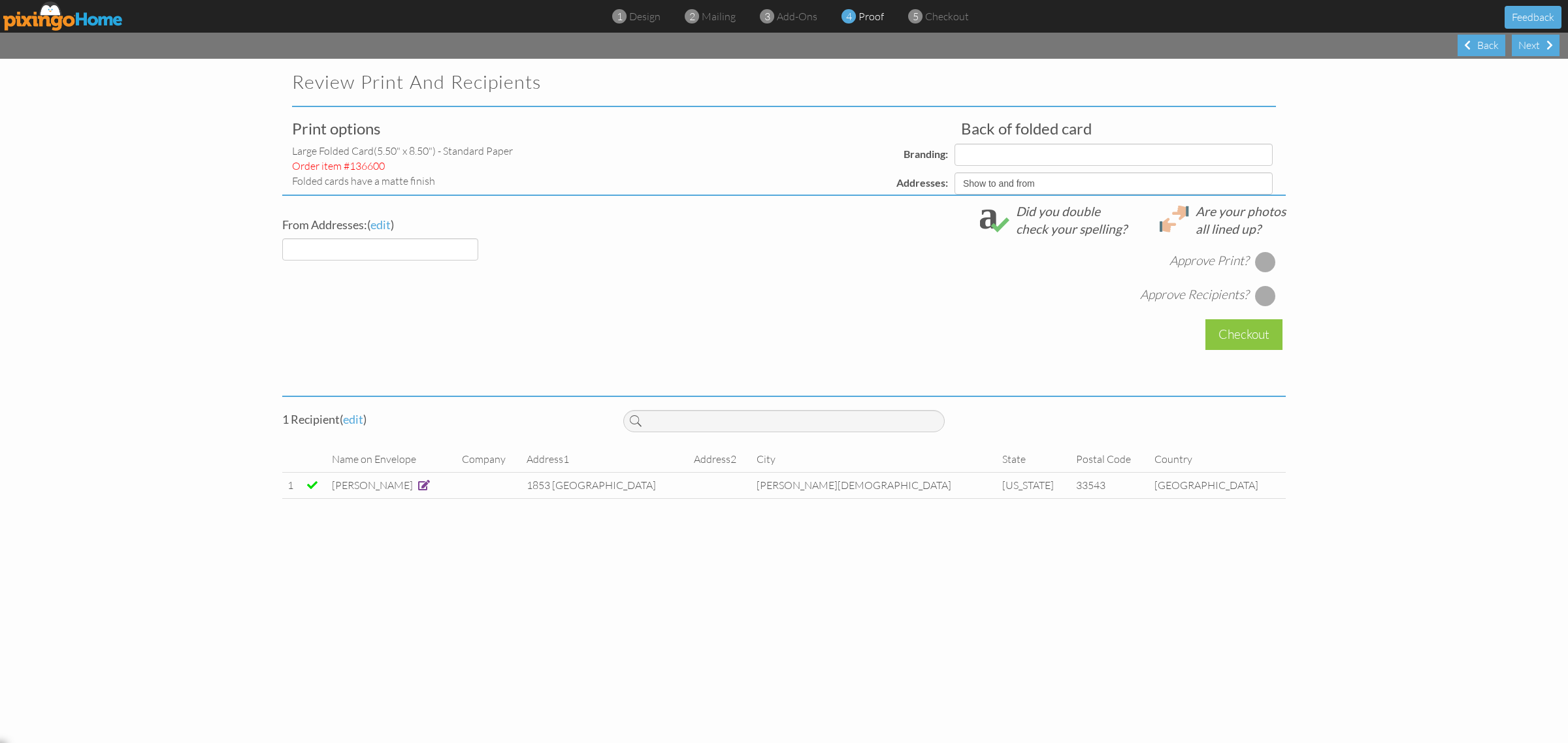
select select "object:18944"
select select "object:18958"
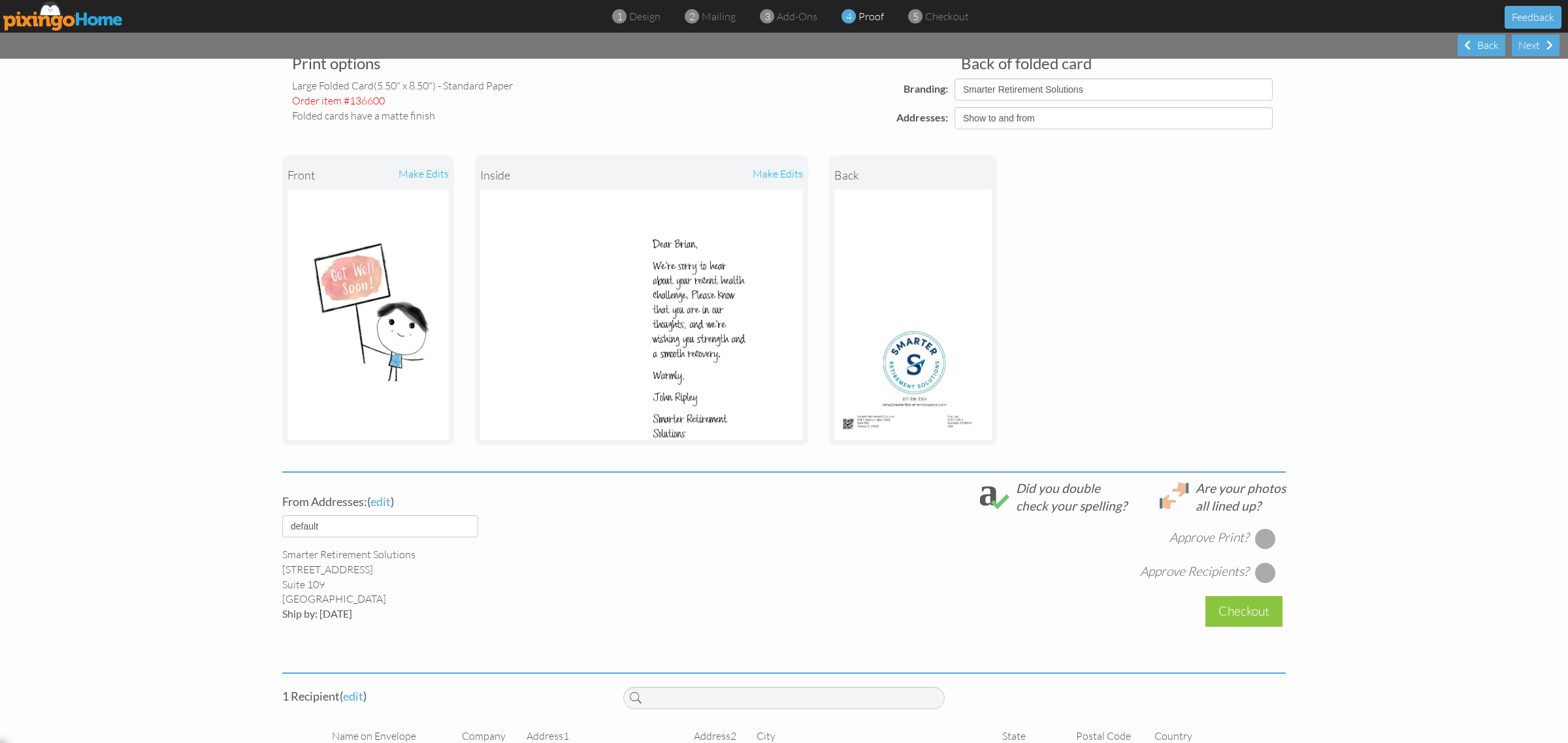
scroll to position [122, 0]
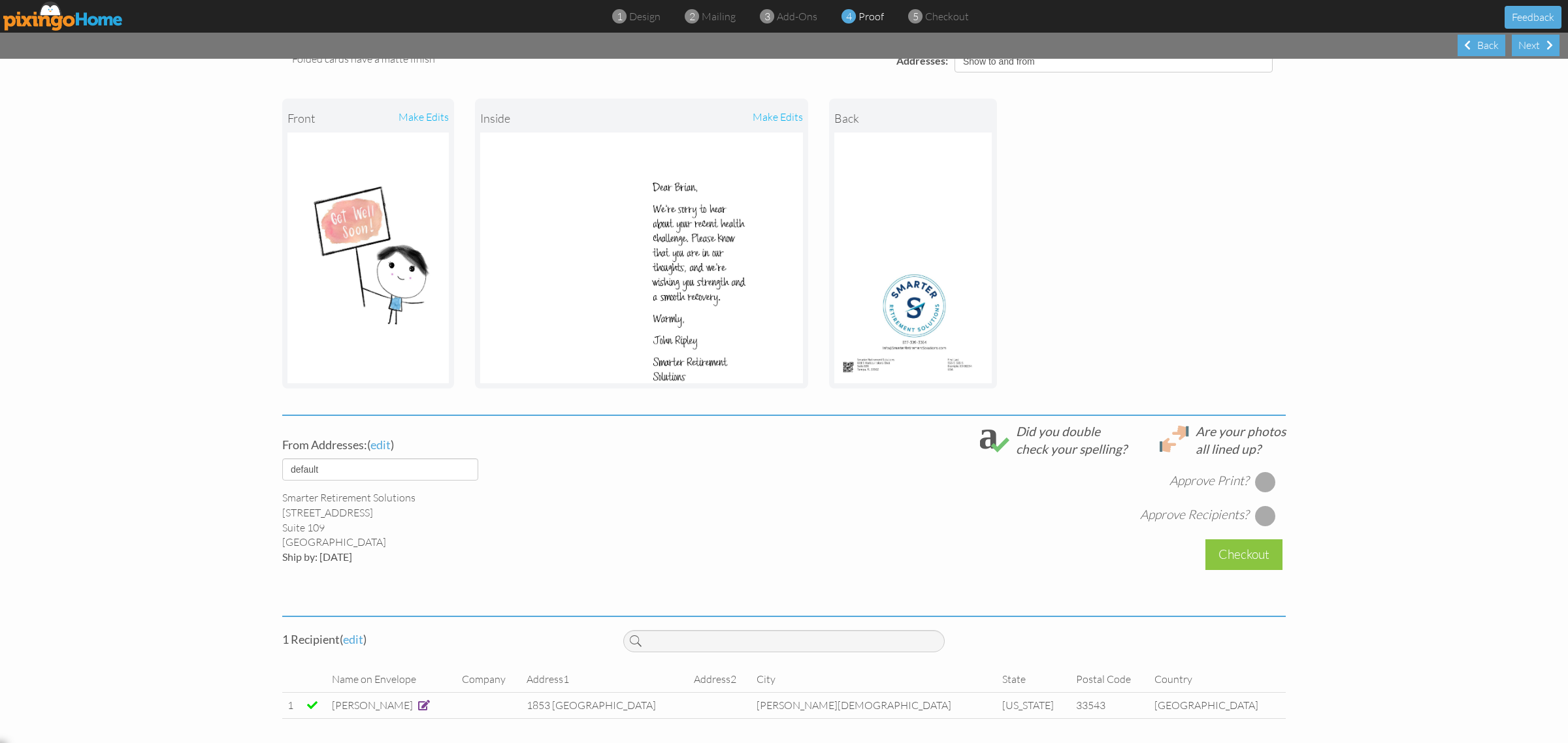
click at [1255, 474] on div at bounding box center [1266, 482] width 21 height 21
drag, startPoint x: 1251, startPoint y: 511, endPoint x: 1255, endPoint y: 517, distance: 7.2
click at [1255, 510] on div at bounding box center [1266, 516] width 21 height 21
click at [1251, 554] on div "Checkout" at bounding box center [1243, 555] width 77 height 31
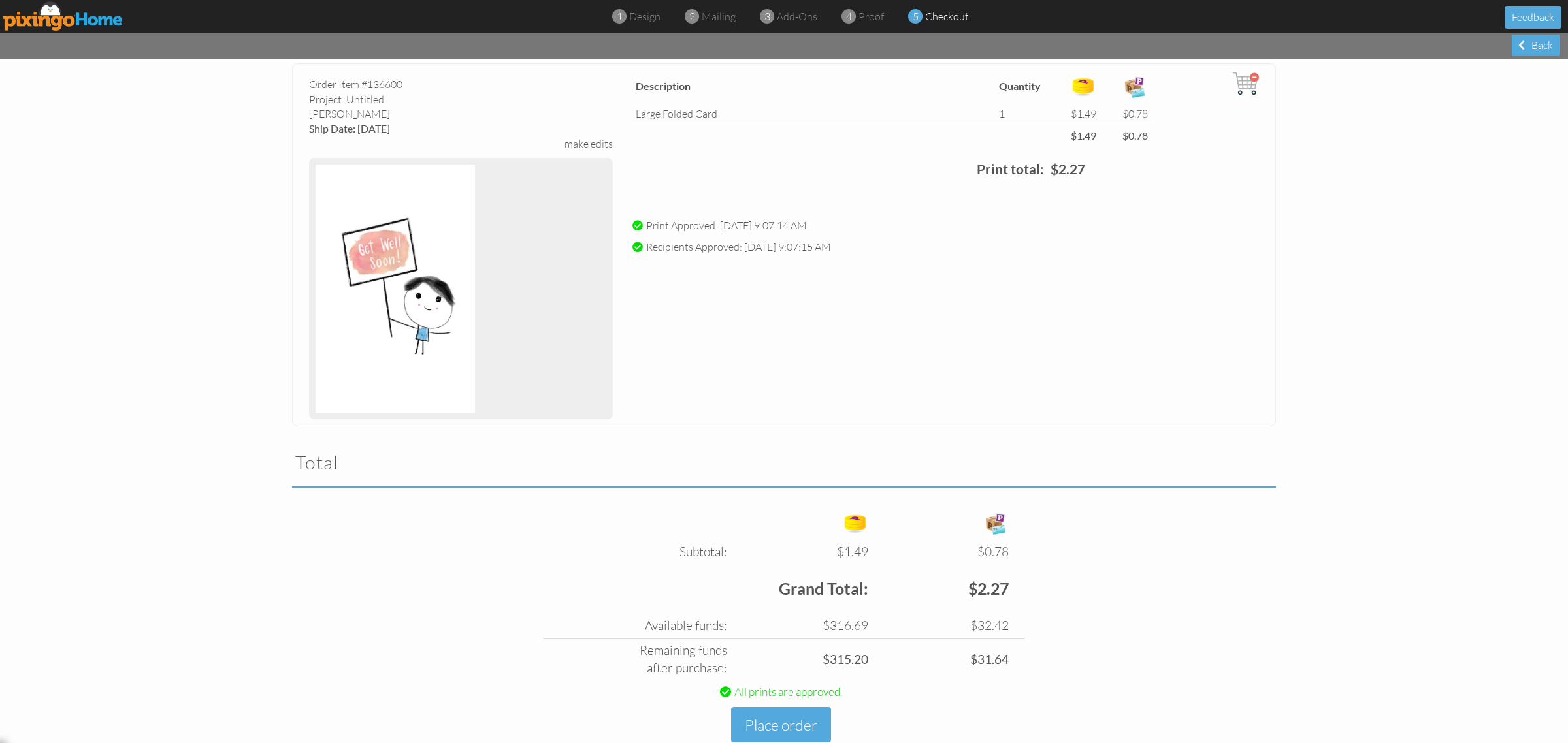
scroll to position [98, 0]
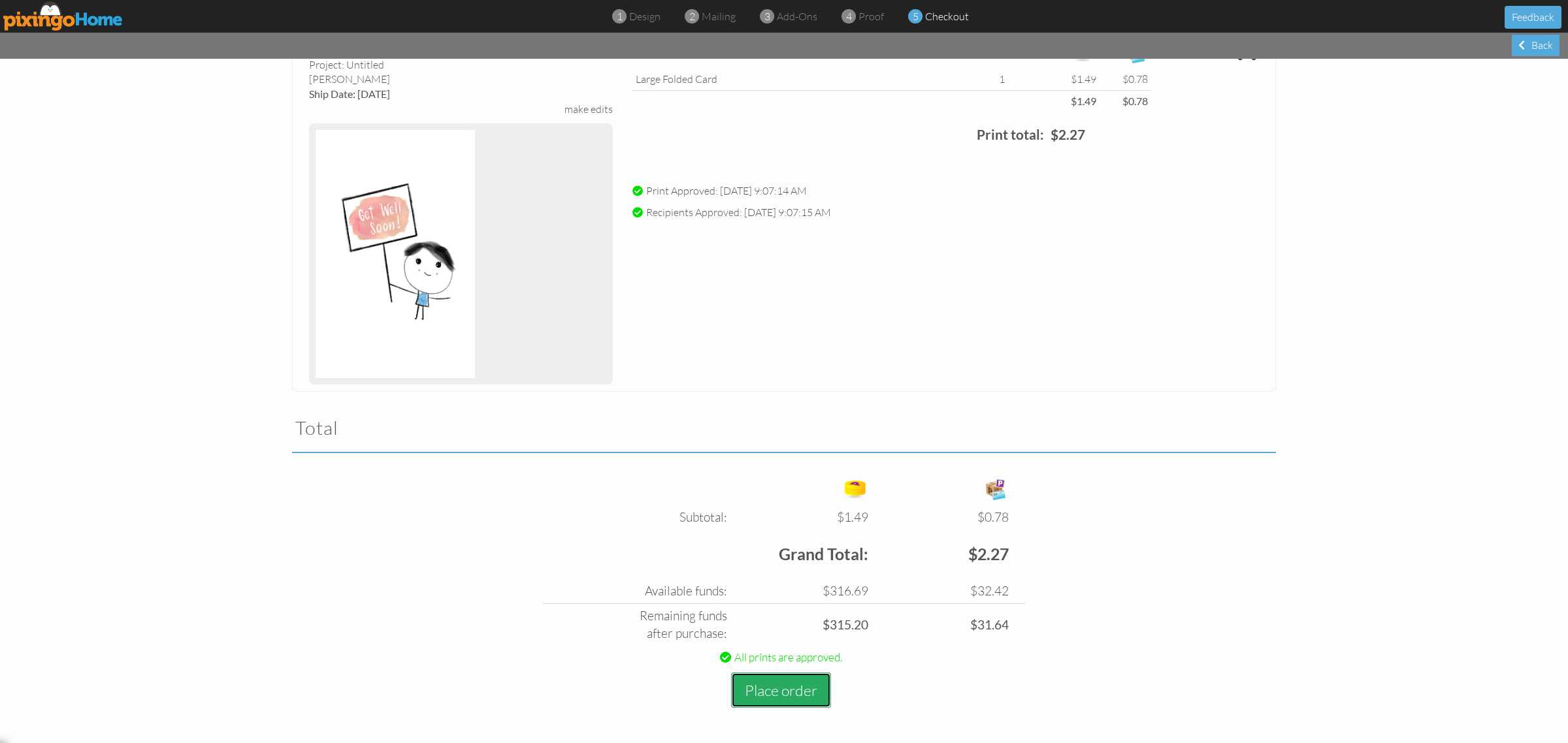
click at [775, 700] on button "Place order" at bounding box center [781, 690] width 100 height 36
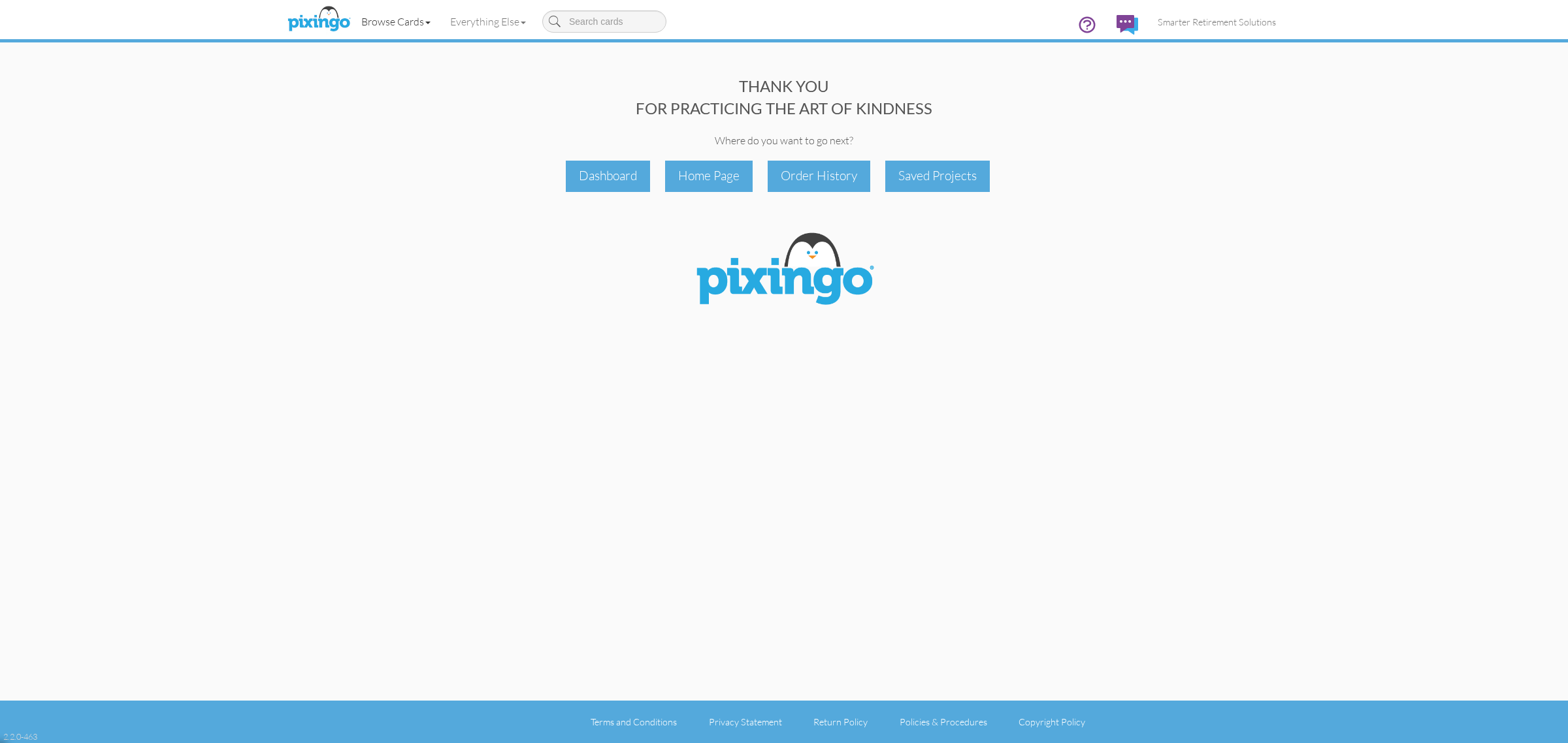
click at [410, 21] on link "Browse Cards" at bounding box center [396, 21] width 89 height 33
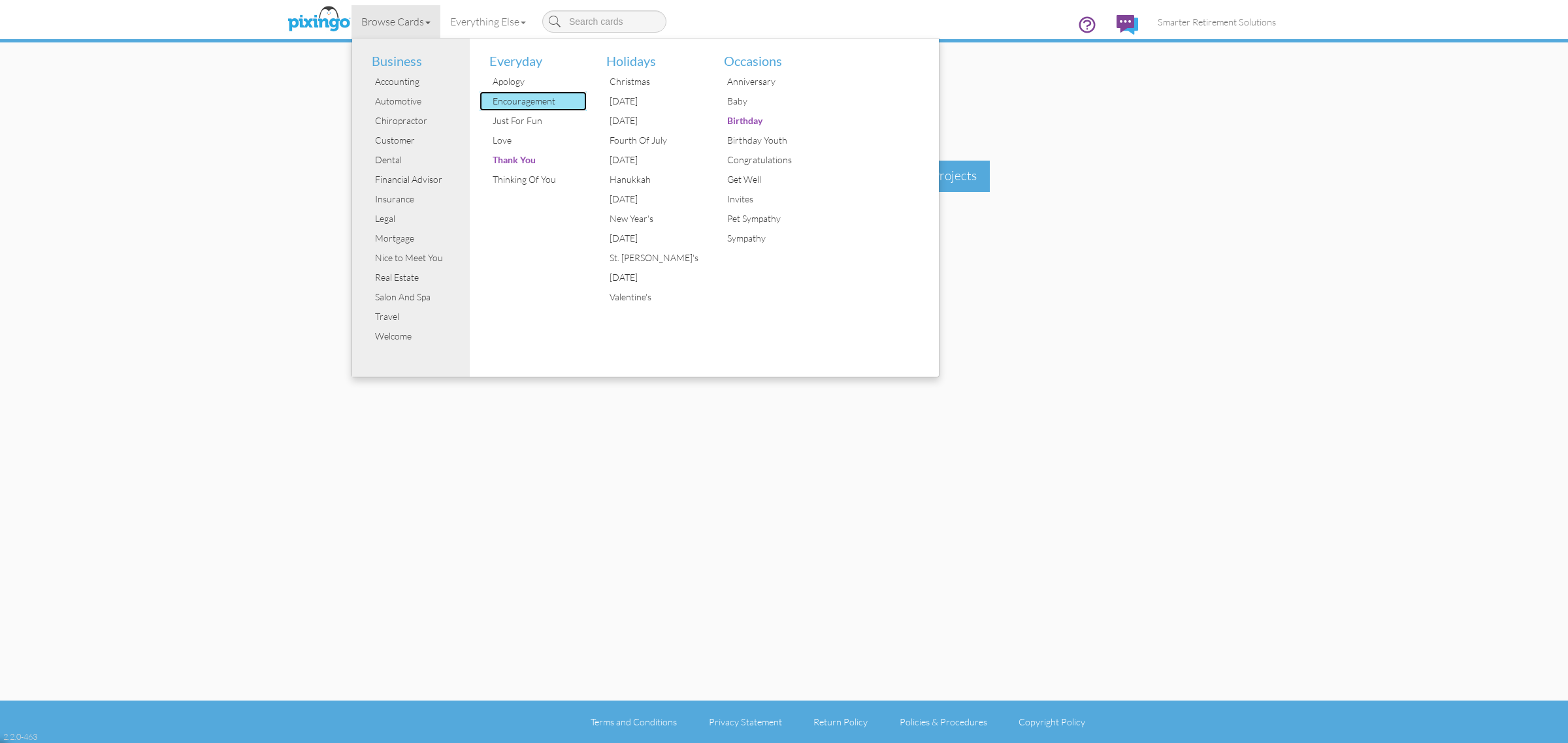
click at [523, 103] on div "Encouragement" at bounding box center [537, 101] width 98 height 19
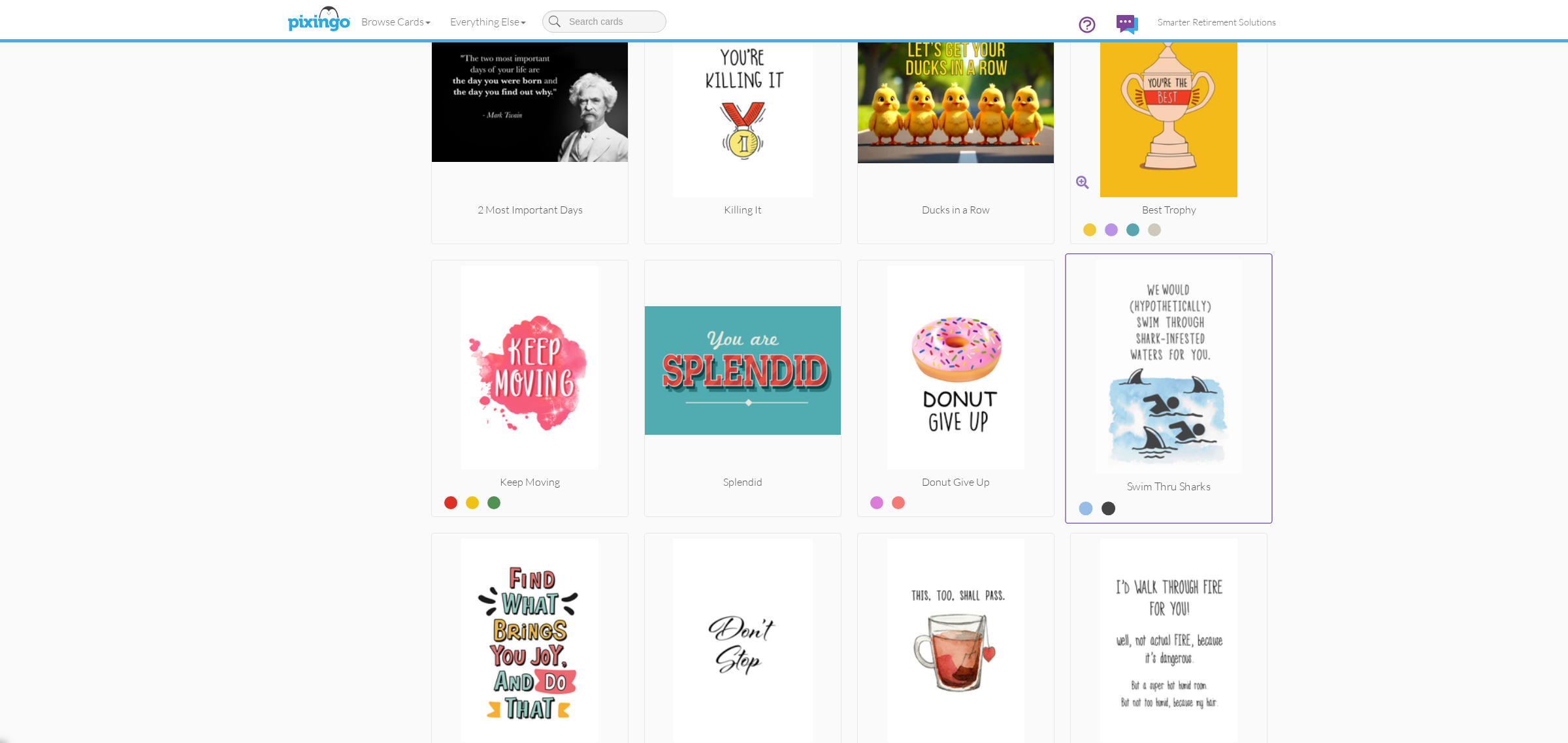
scroll to position [1197, 0]
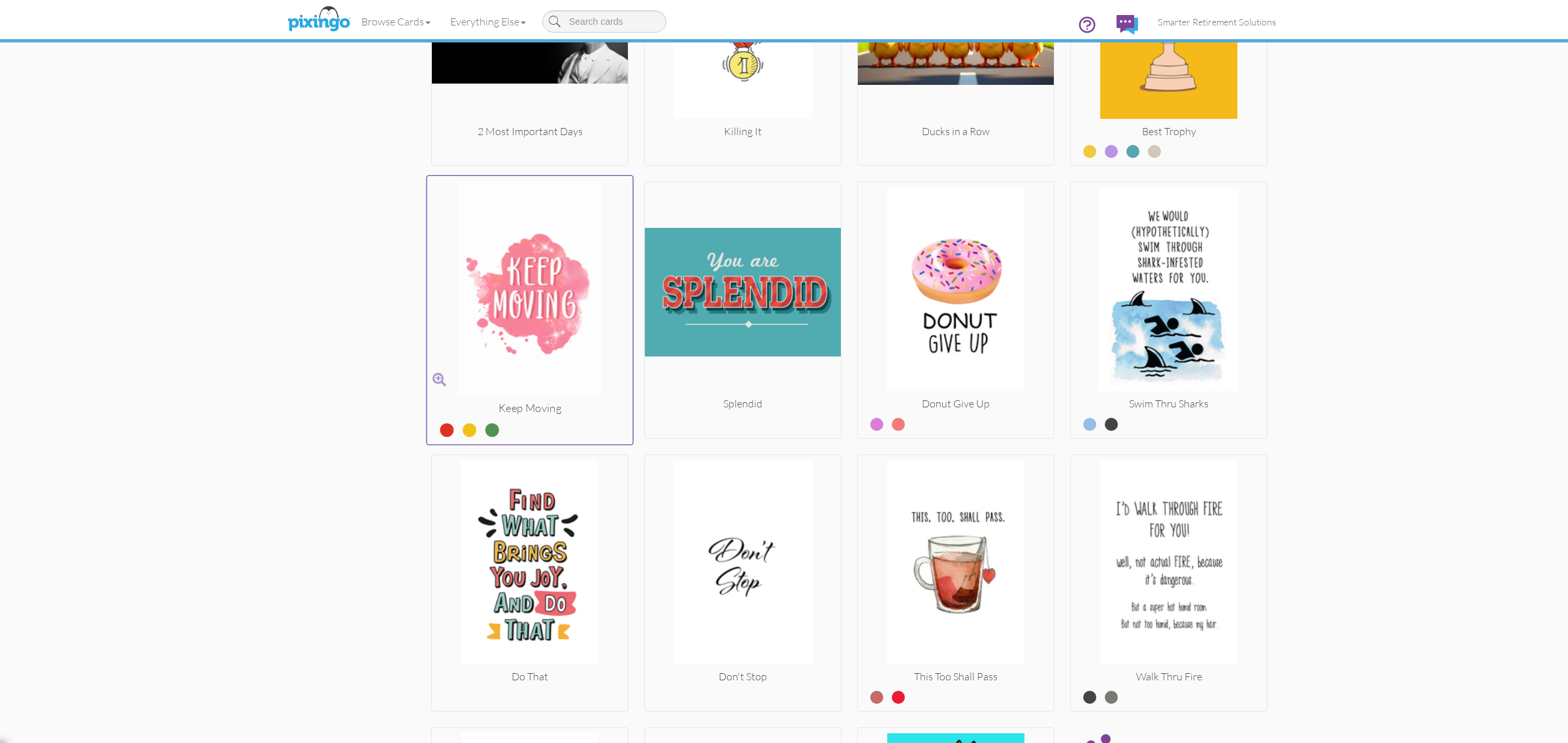
click at [483, 428] on label at bounding box center [483, 425] width 0 height 17
click at [0, 0] on input "radio" at bounding box center [0, 0] width 0 height 0
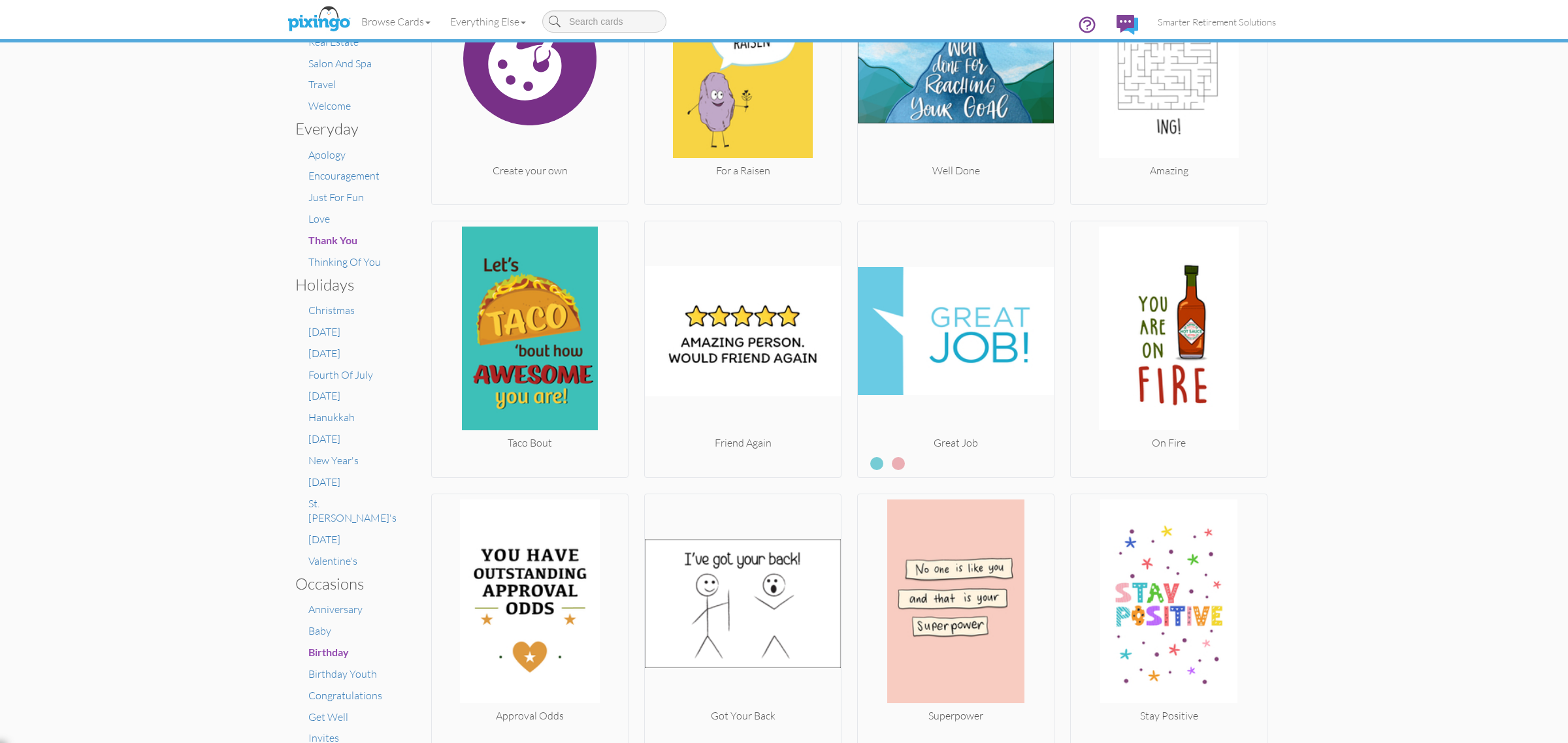
scroll to position [0, 0]
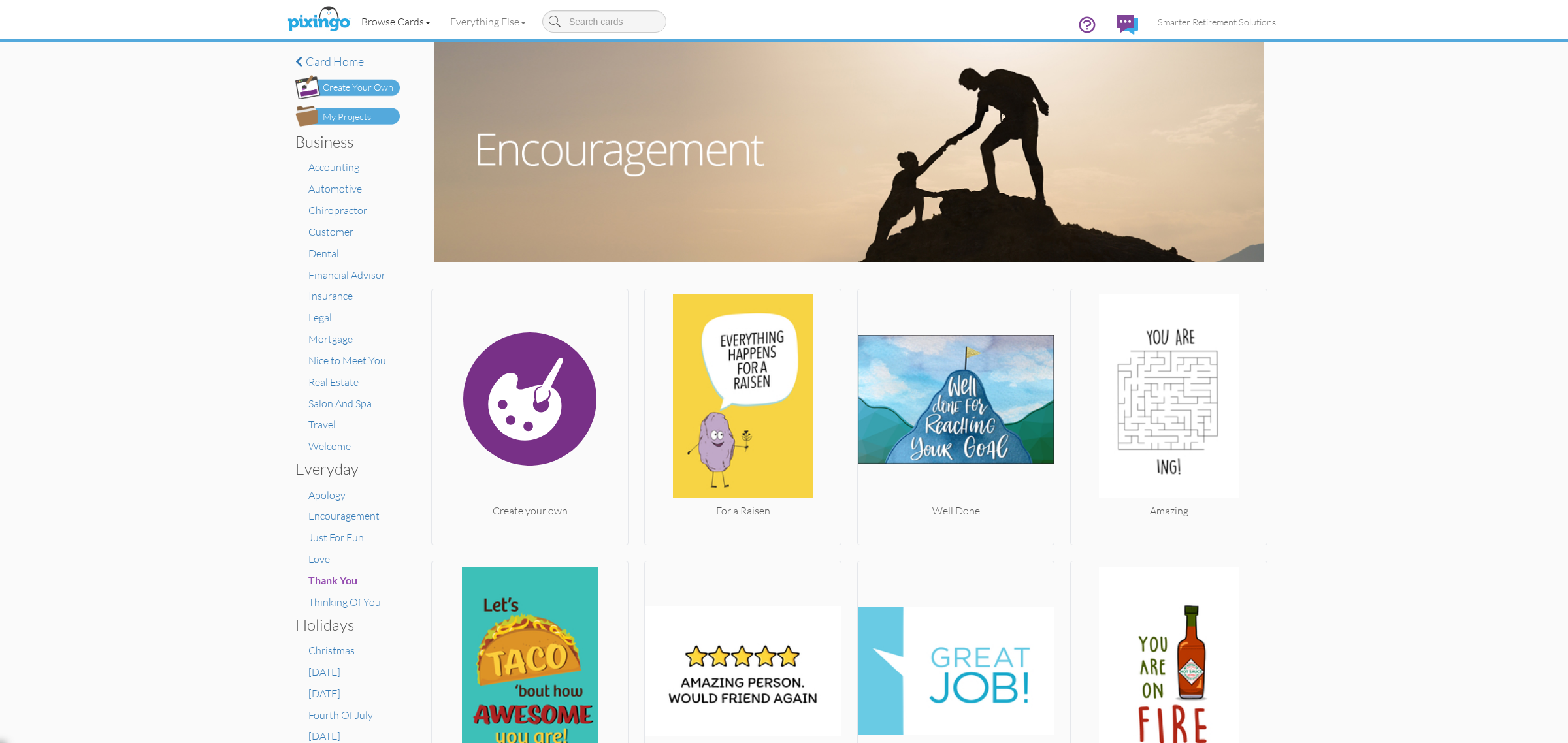
click at [426, 14] on link "Browse Cards" at bounding box center [396, 21] width 89 height 33
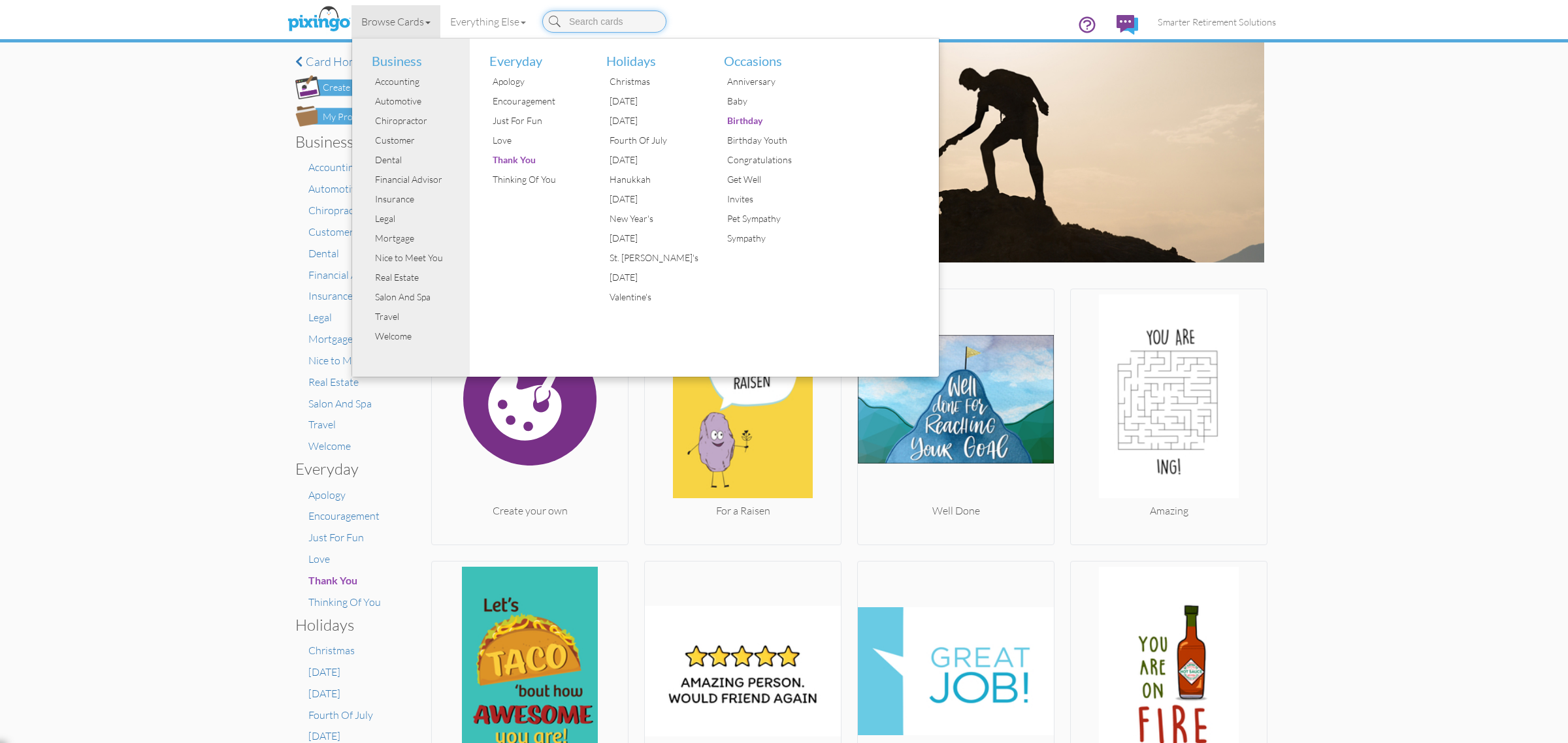
click at [614, 16] on input at bounding box center [604, 21] width 124 height 22
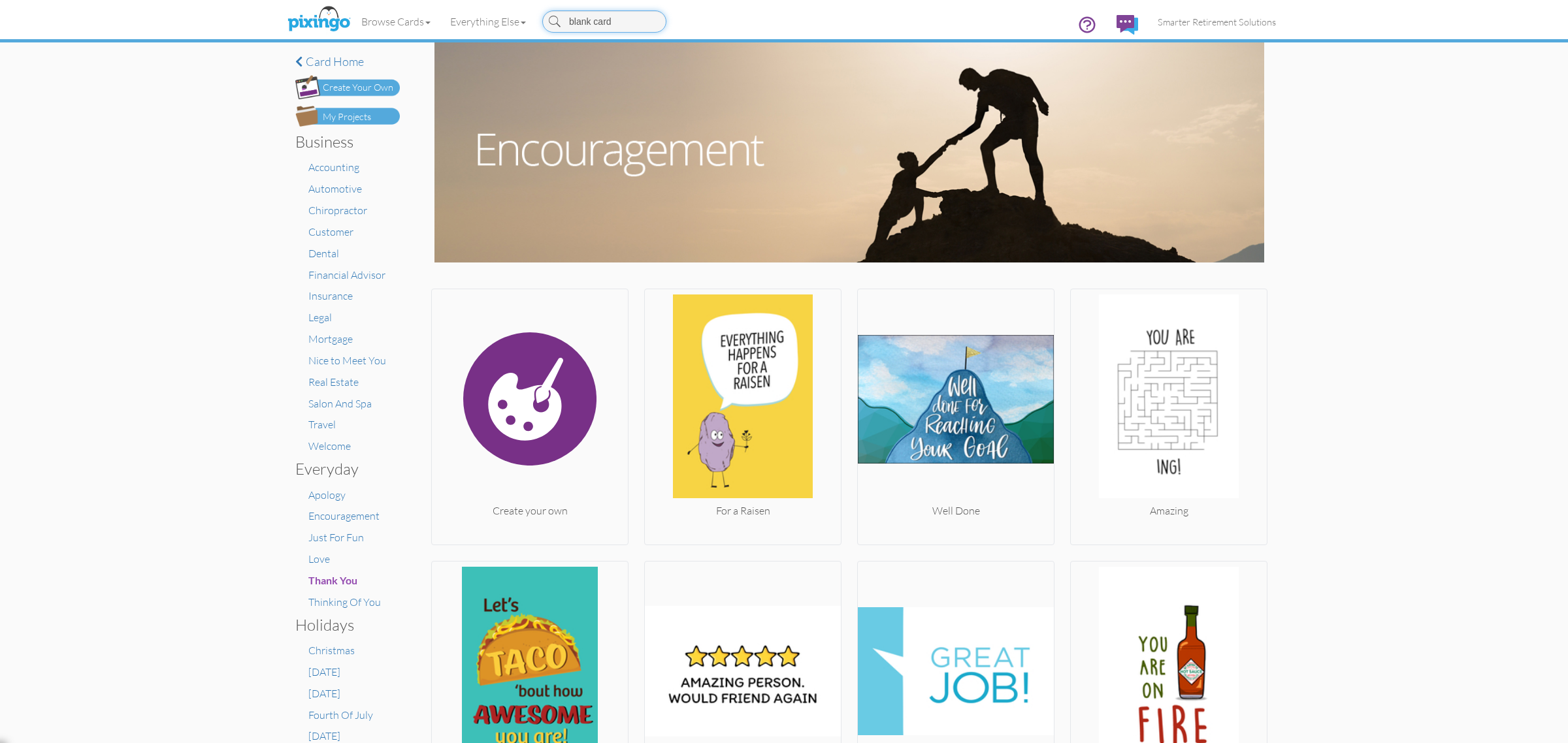
type input "blank card"
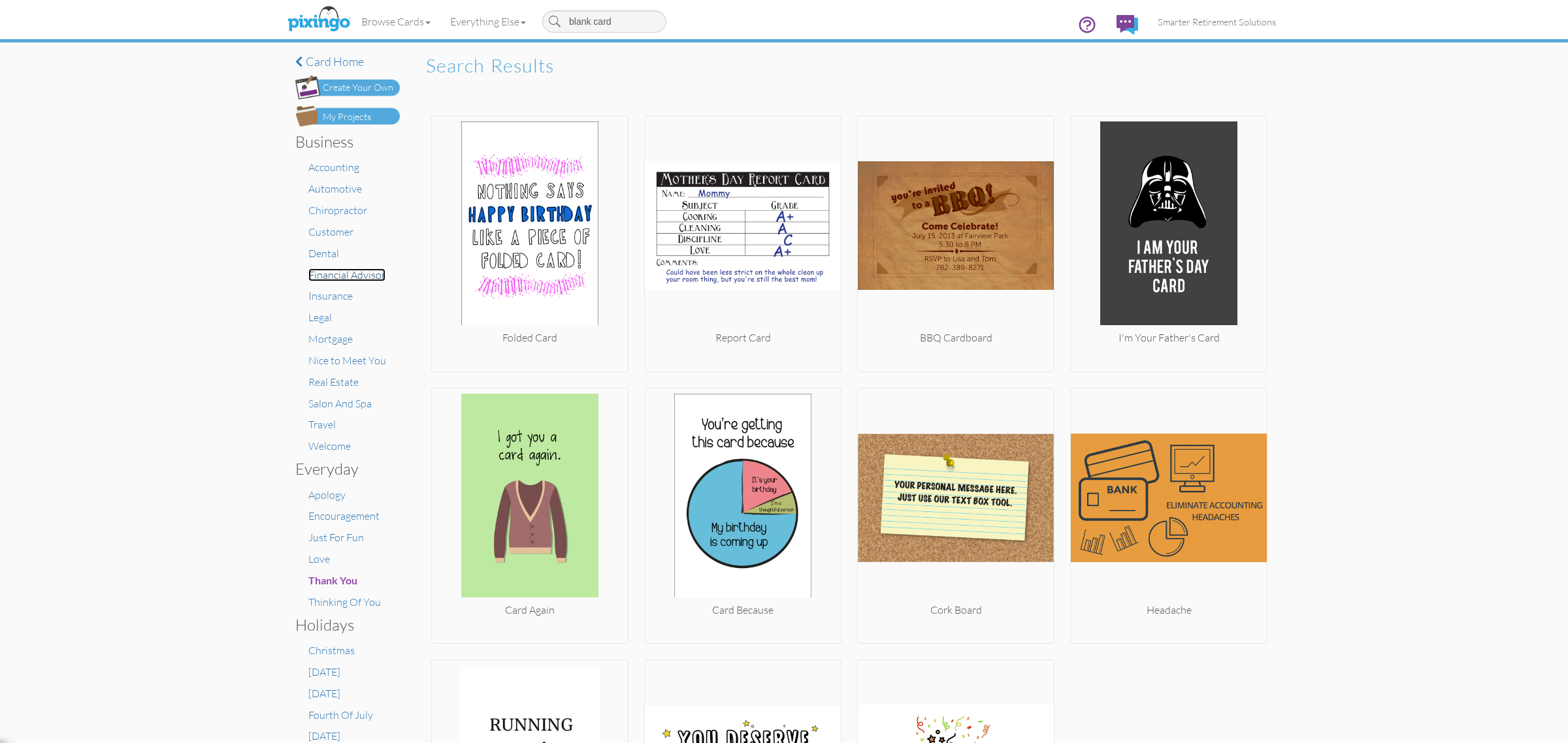
click at [328, 276] on span "Financial Advisor" at bounding box center [347, 275] width 77 height 14
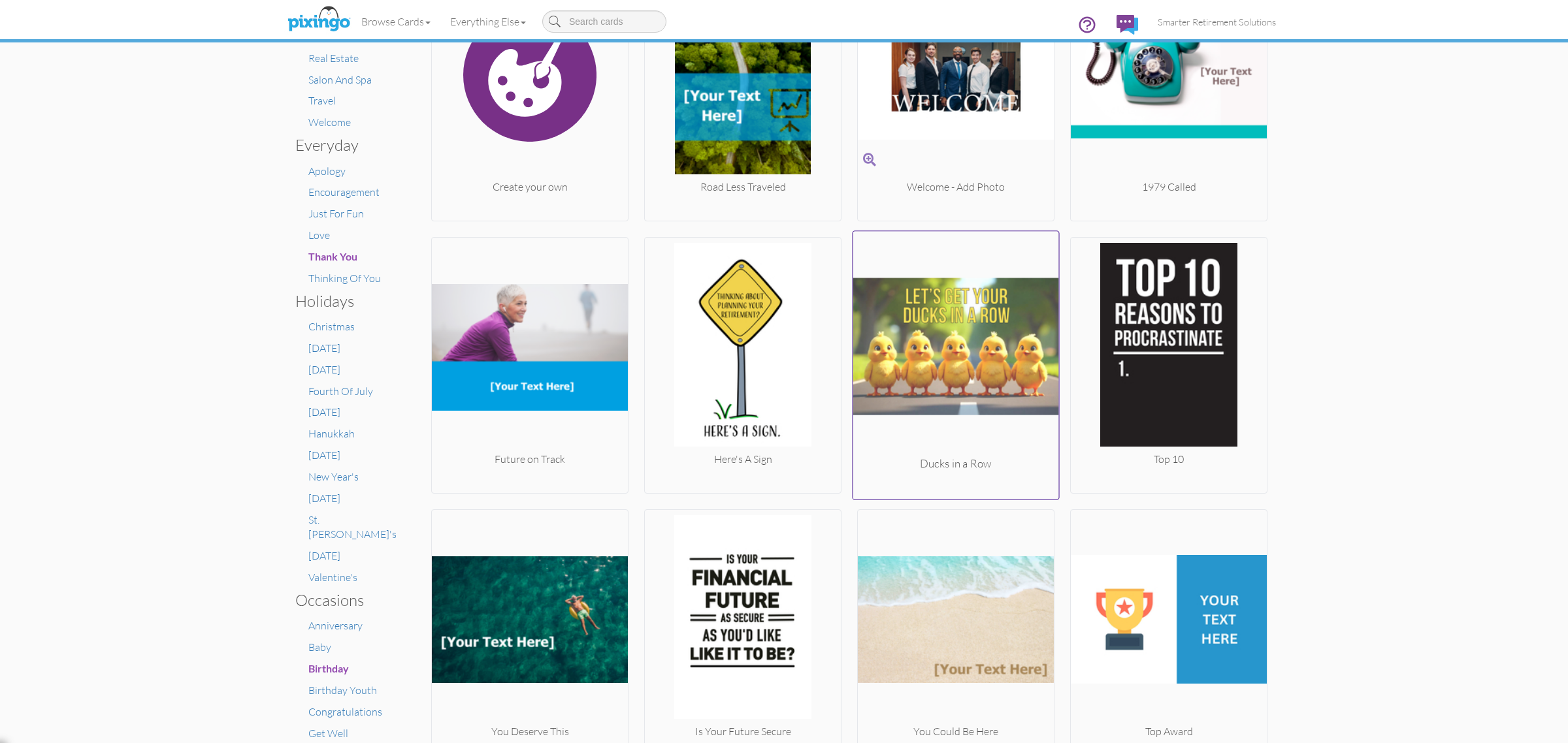
scroll to position [435, 0]
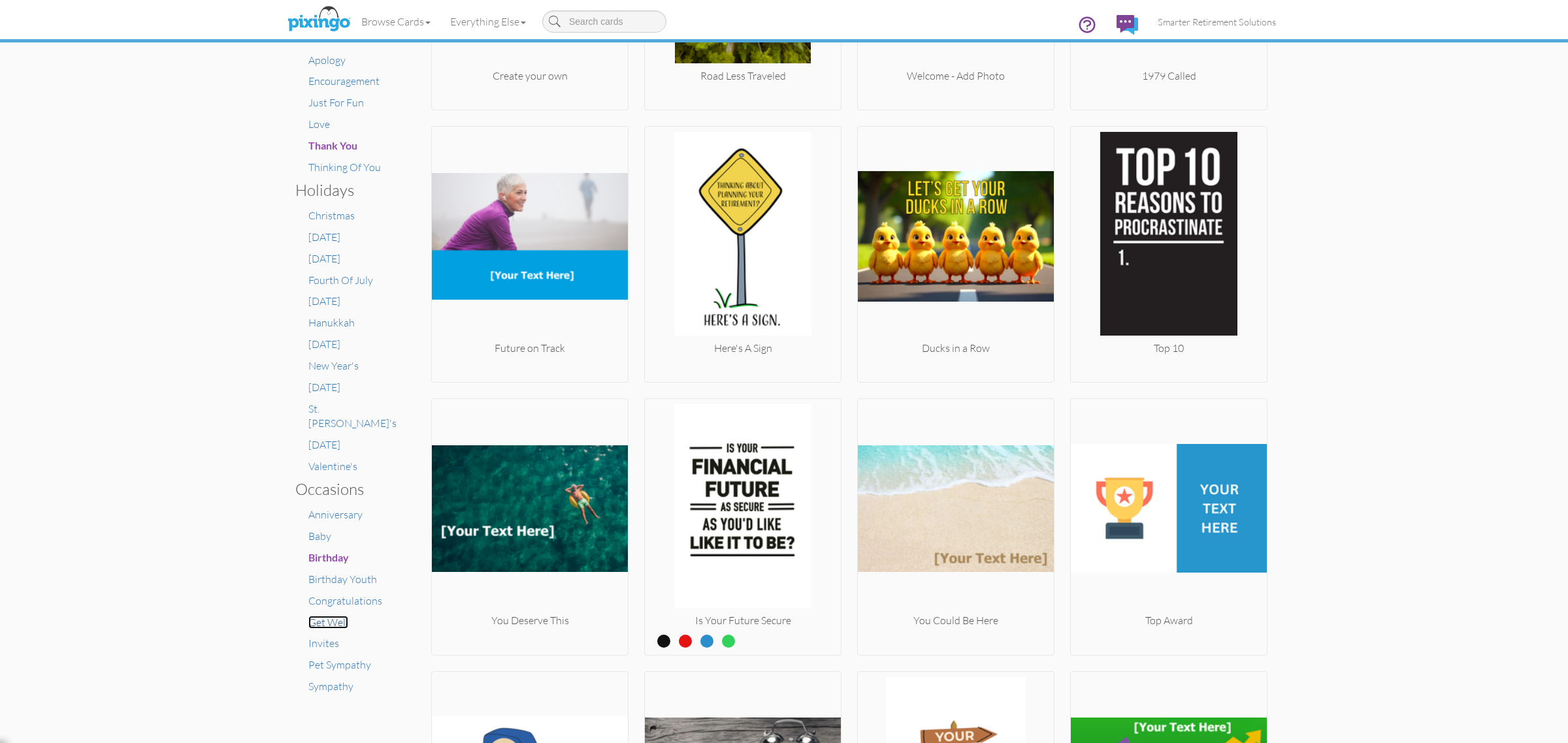
click at [322, 616] on span "Get Well" at bounding box center [328, 623] width 40 height 14
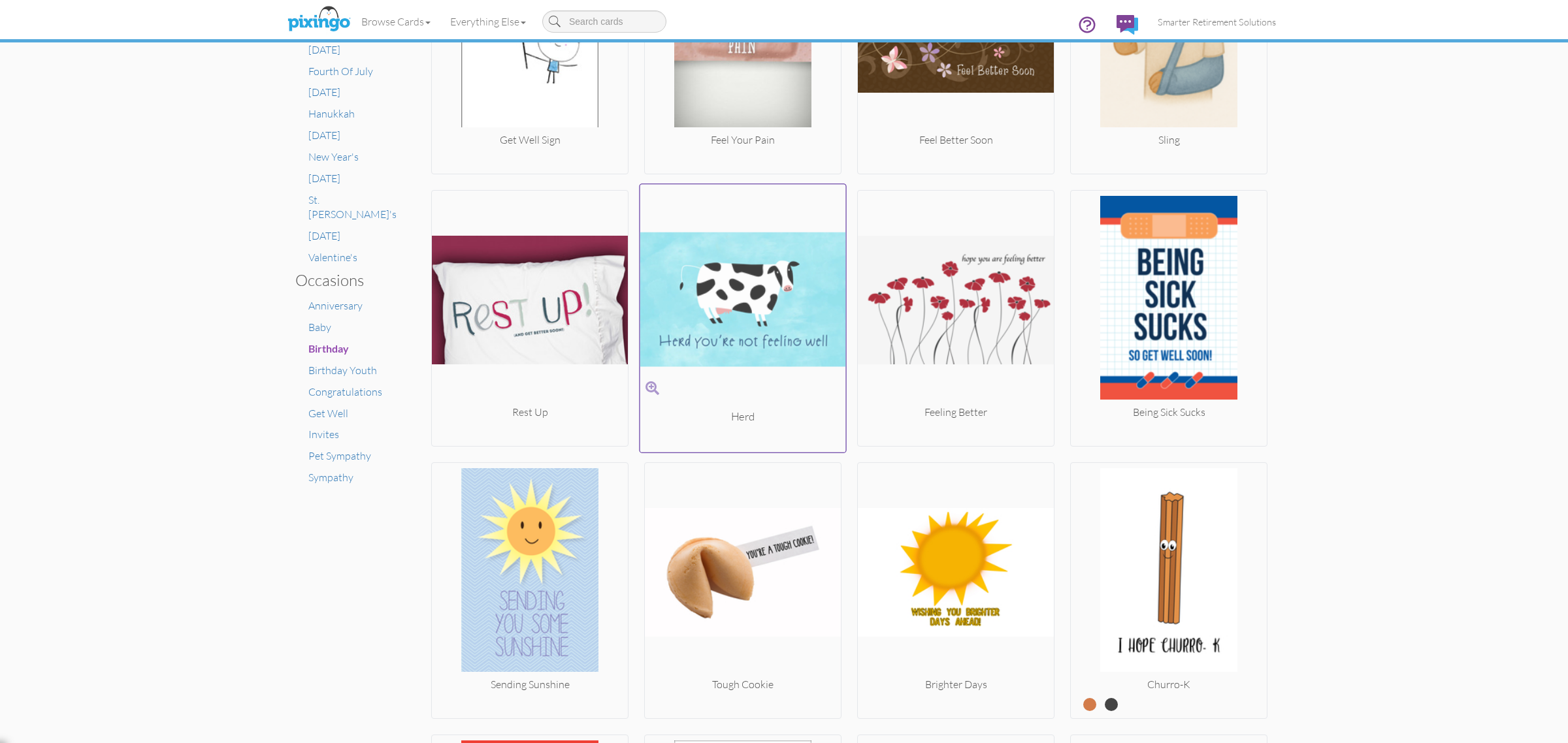
scroll to position [653, 0]
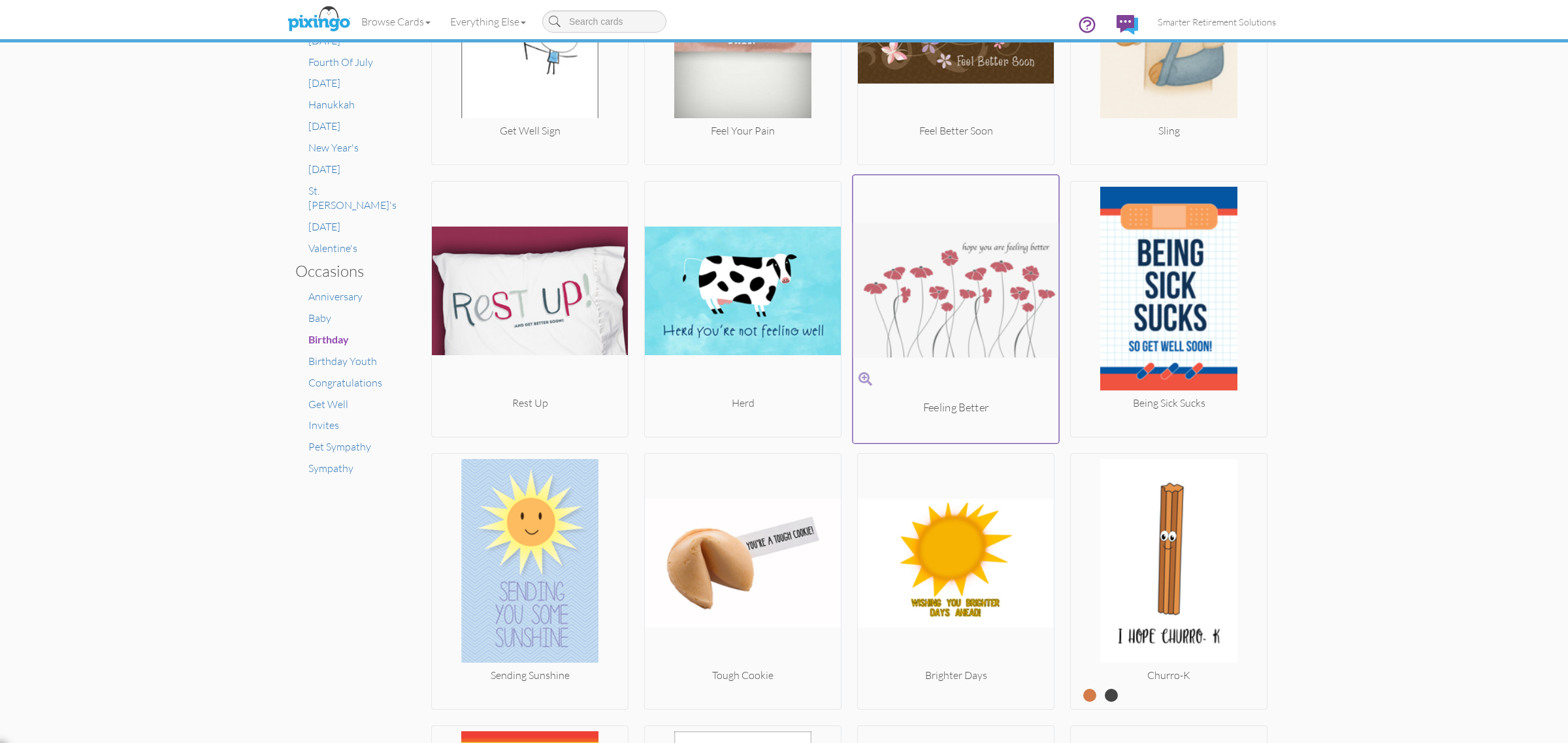
click at [955, 328] on img at bounding box center [955, 290] width 206 height 219
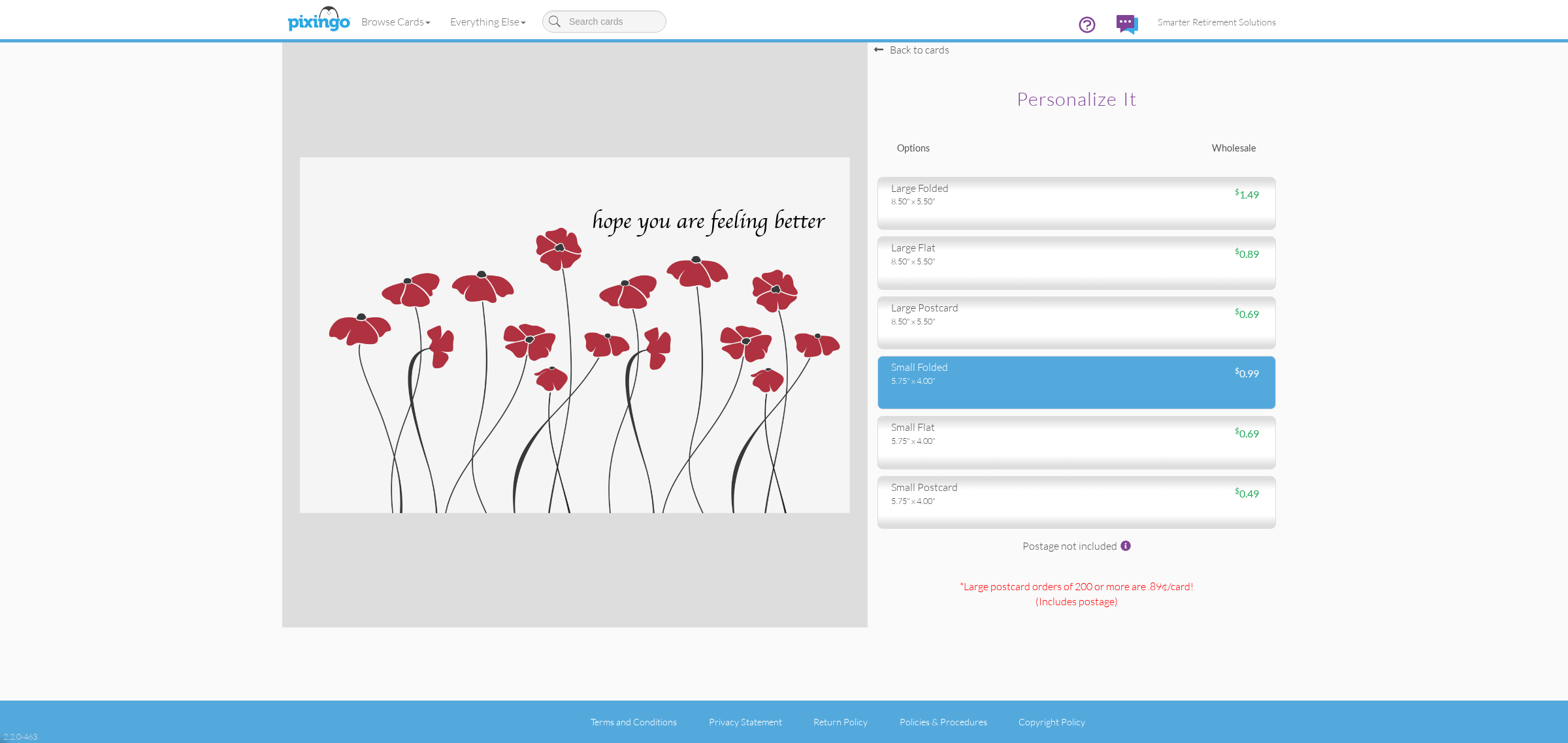
click at [944, 374] on div "small folded 5.75" x 4.00"" at bounding box center [979, 374] width 195 height 27
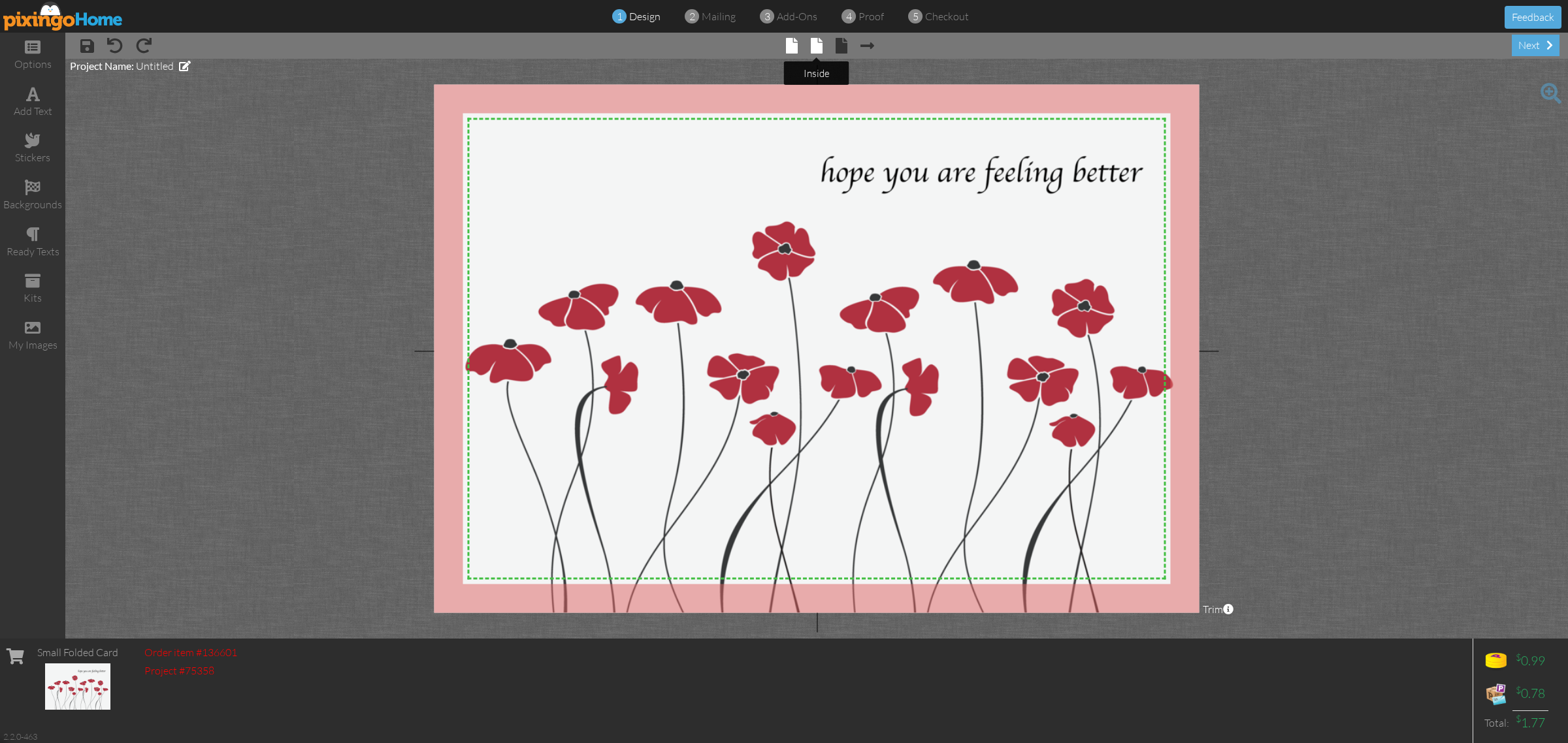
click at [817, 41] on span at bounding box center [816, 45] width 12 height 15
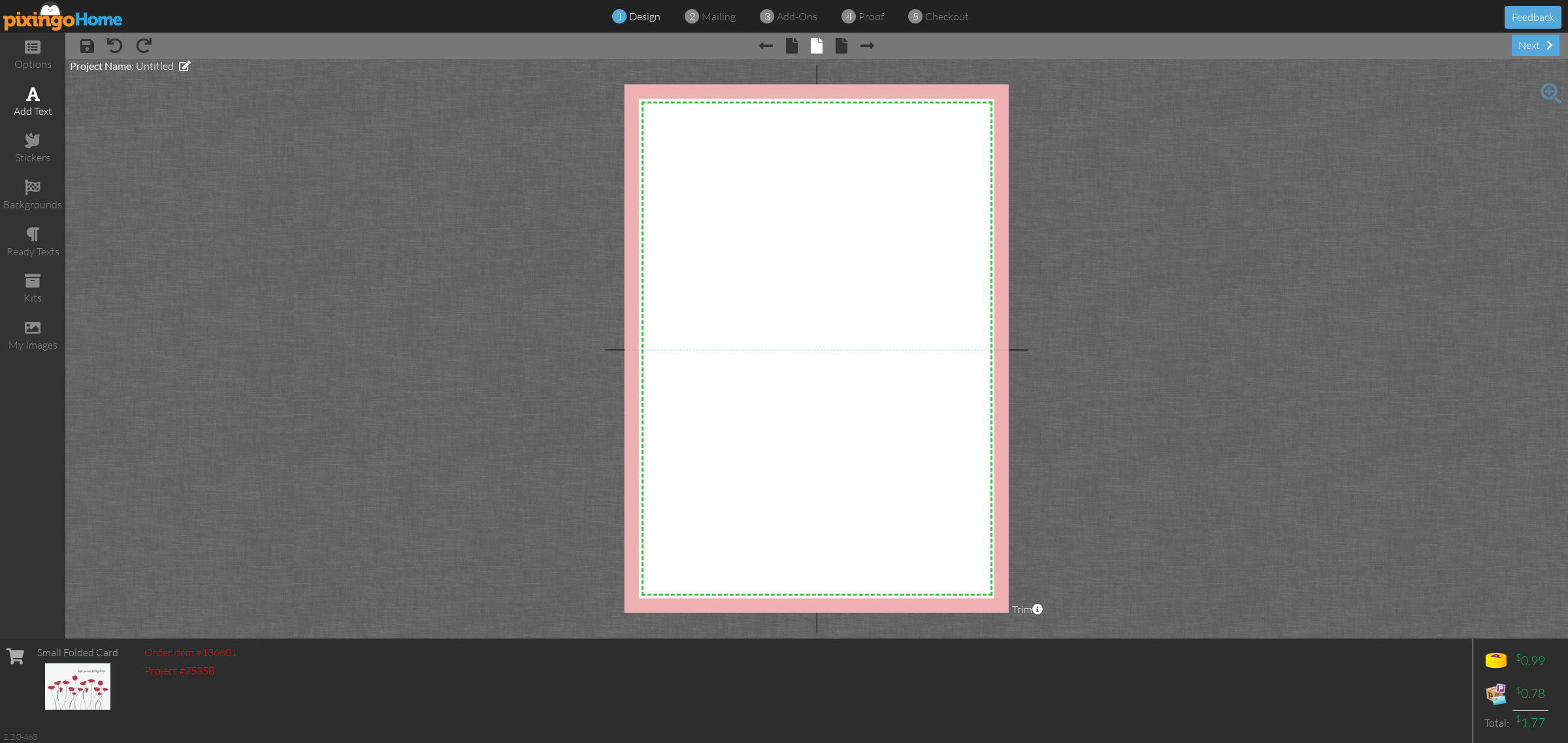
click at [35, 103] on div "add text" at bounding box center [33, 111] width 66 height 15
